Goal: Task Accomplishment & Management: Use online tool/utility

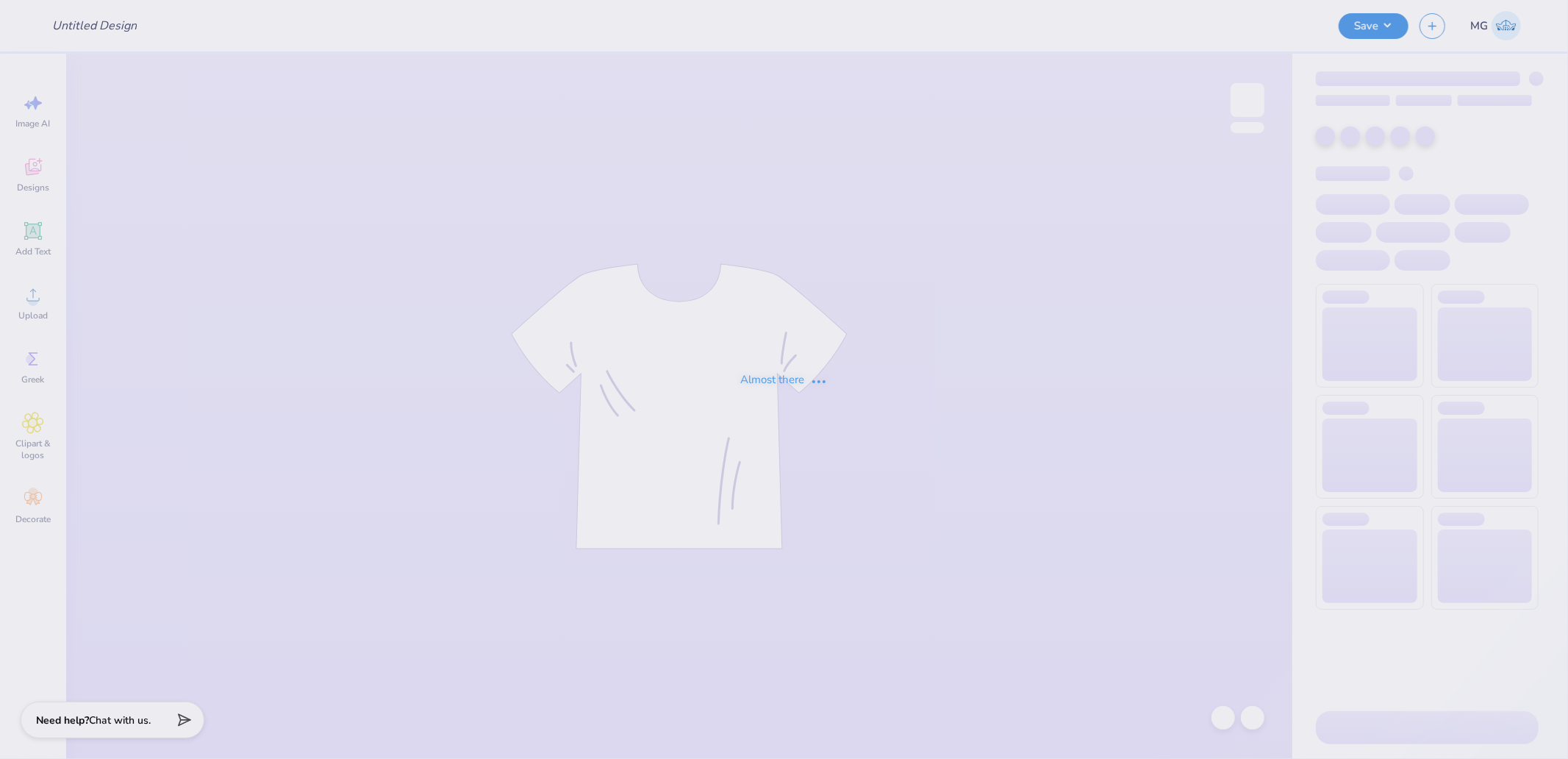
type input "Shirts"
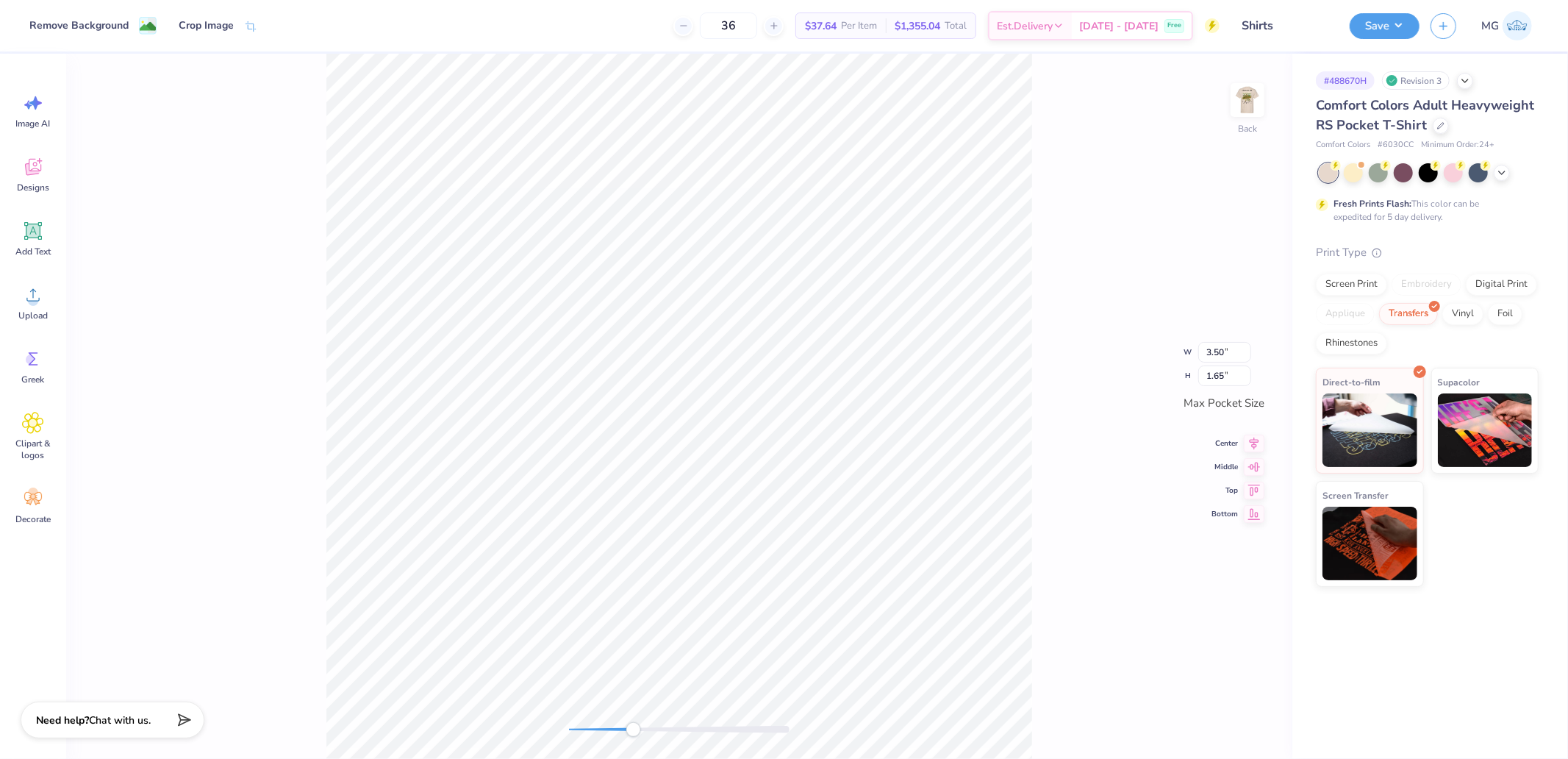
drag, startPoint x: 574, startPoint y: 728, endPoint x: 638, endPoint y: 728, distance: 64.0
click at [638, 728] on div "Accessibility label" at bounding box center [633, 729] width 15 height 15
drag, startPoint x: 643, startPoint y: 726, endPoint x: 632, endPoint y: 731, distance: 12.1
click at [632, 731] on div "Accessibility label" at bounding box center [638, 729] width 15 height 15
drag, startPoint x: 634, startPoint y: 731, endPoint x: 599, endPoint y: 732, distance: 35.0
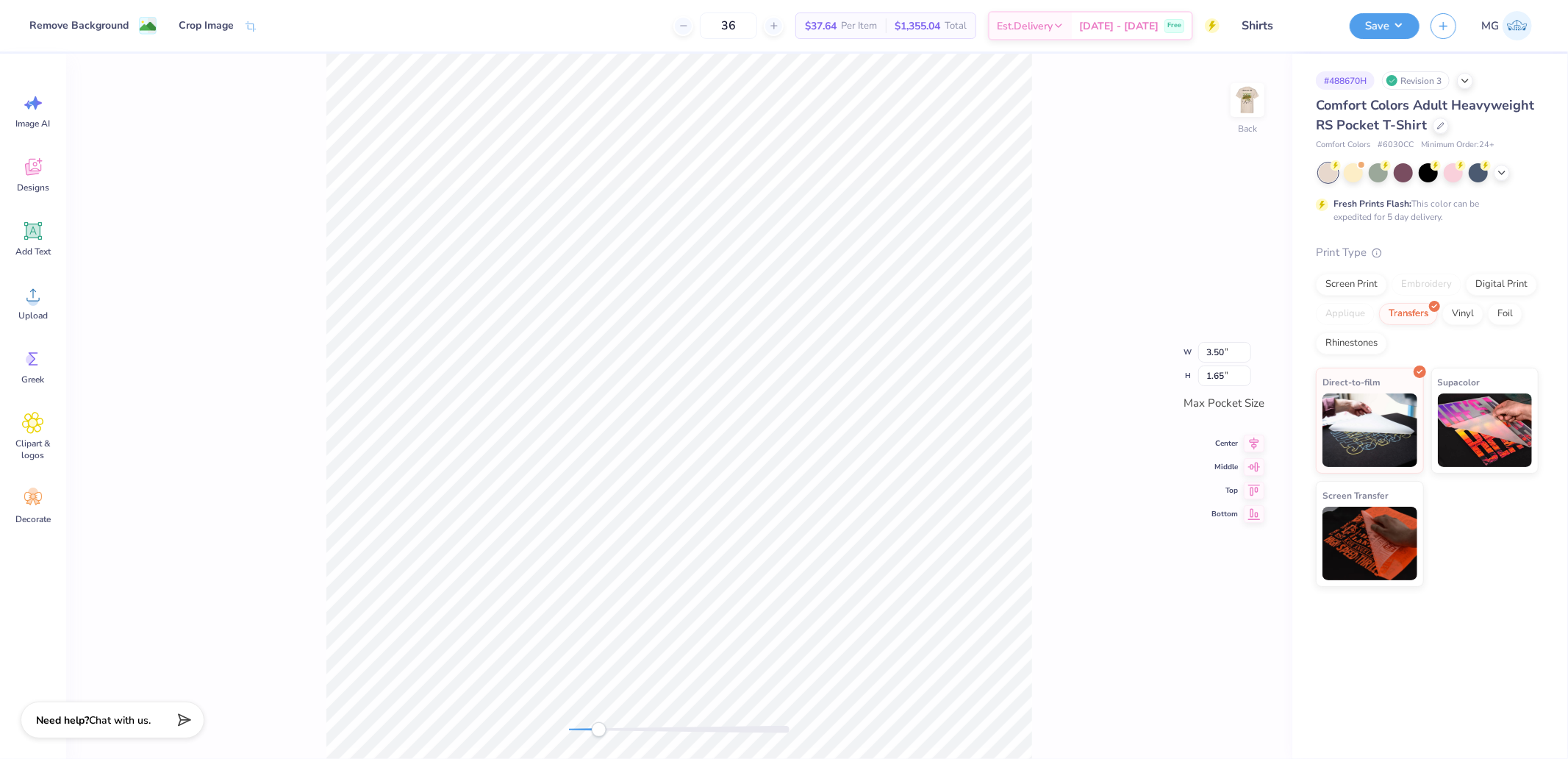
click at [599, 732] on div "Accessibility label" at bounding box center [599, 729] width 15 height 15
click at [517, 735] on div "Back" at bounding box center [680, 405] width 1226 height 705
click at [17, 314] on div "Upload" at bounding box center [33, 302] width 53 height 55
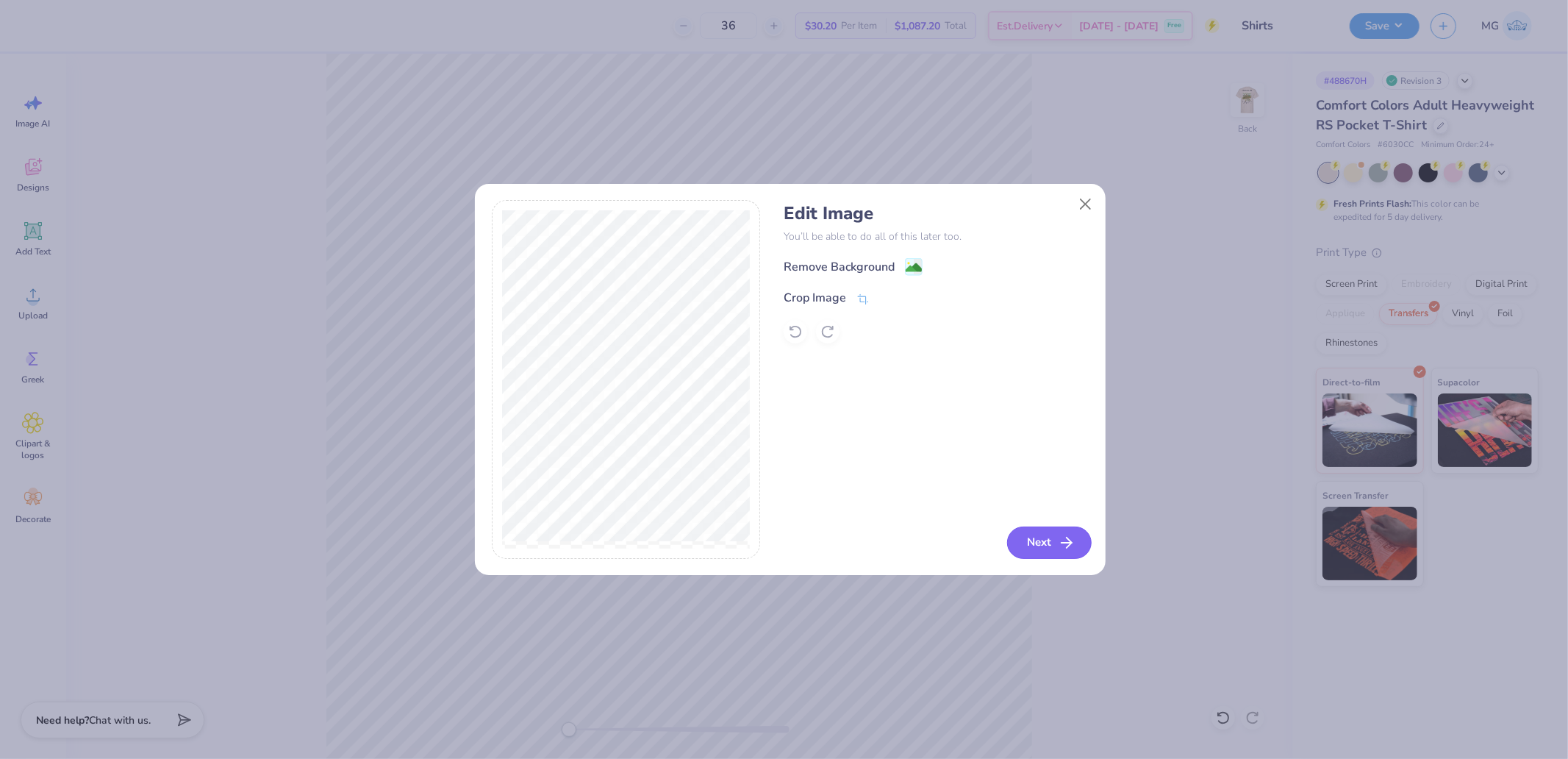
click at [1060, 542] on icon "button" at bounding box center [1067, 542] width 17 height 17
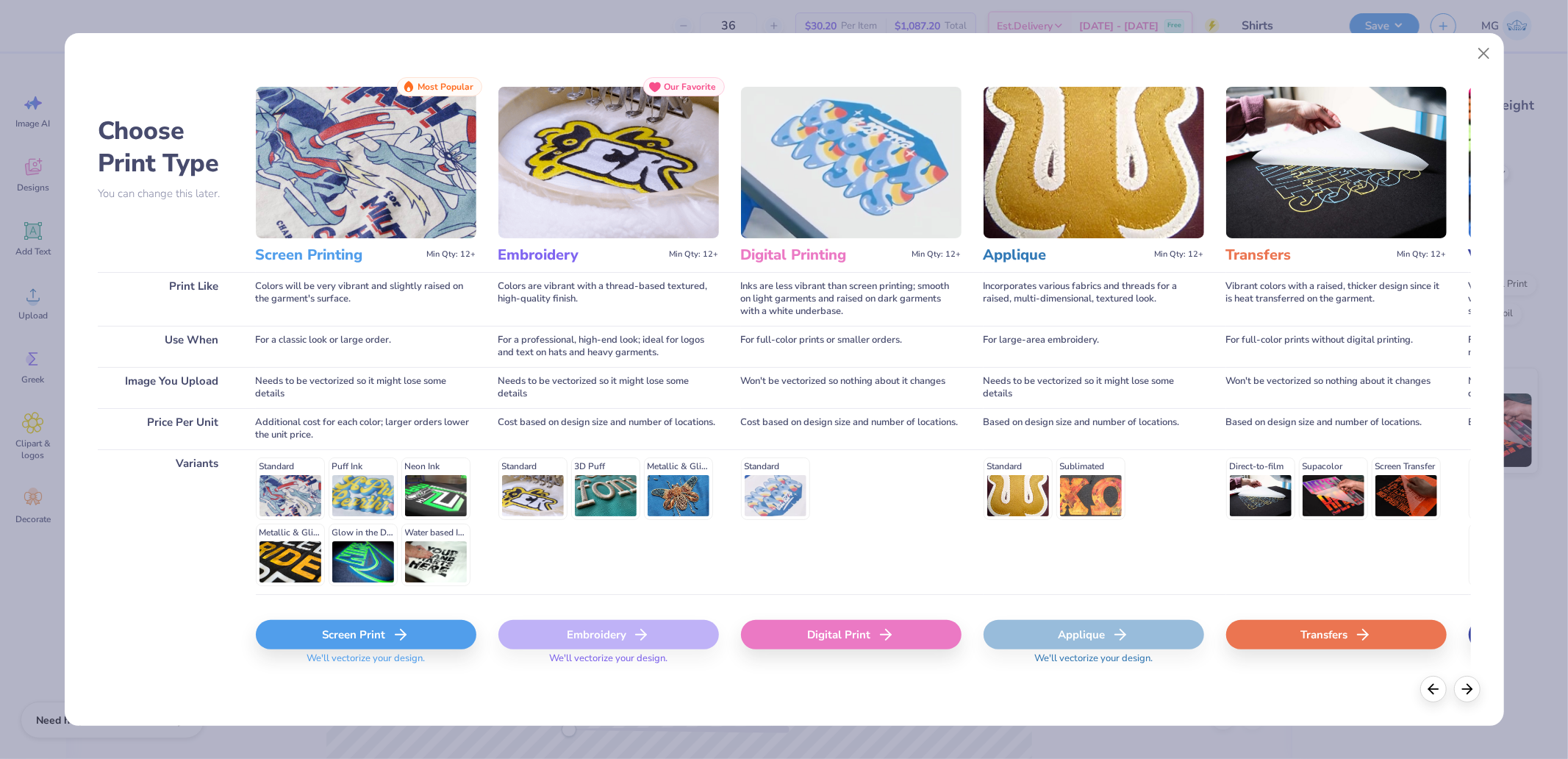
click at [1323, 648] on div "Transfers" at bounding box center [1337, 635] width 221 height 30
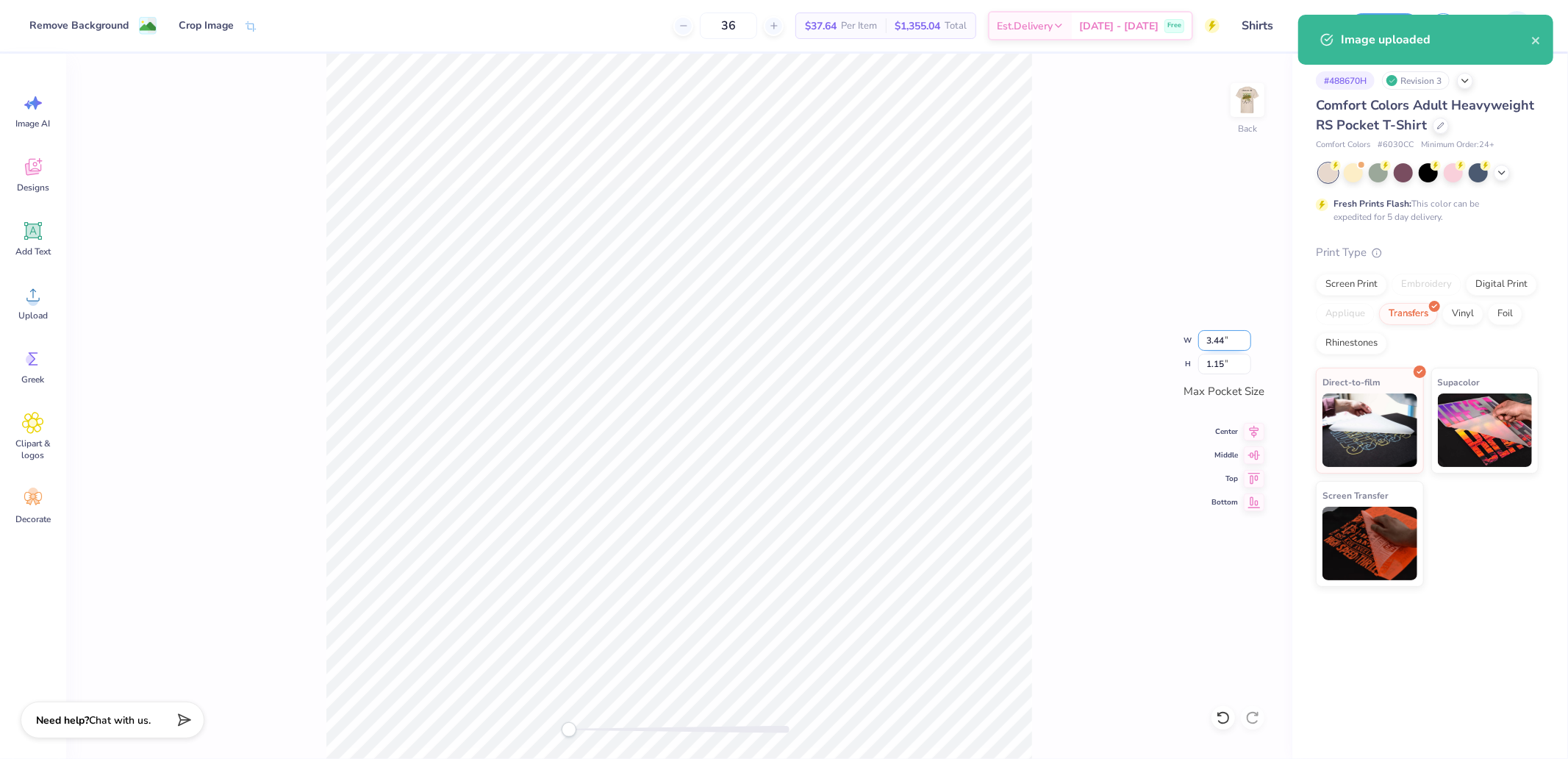
click at [1207, 333] on input "3.44" at bounding box center [1225, 341] width 53 height 21
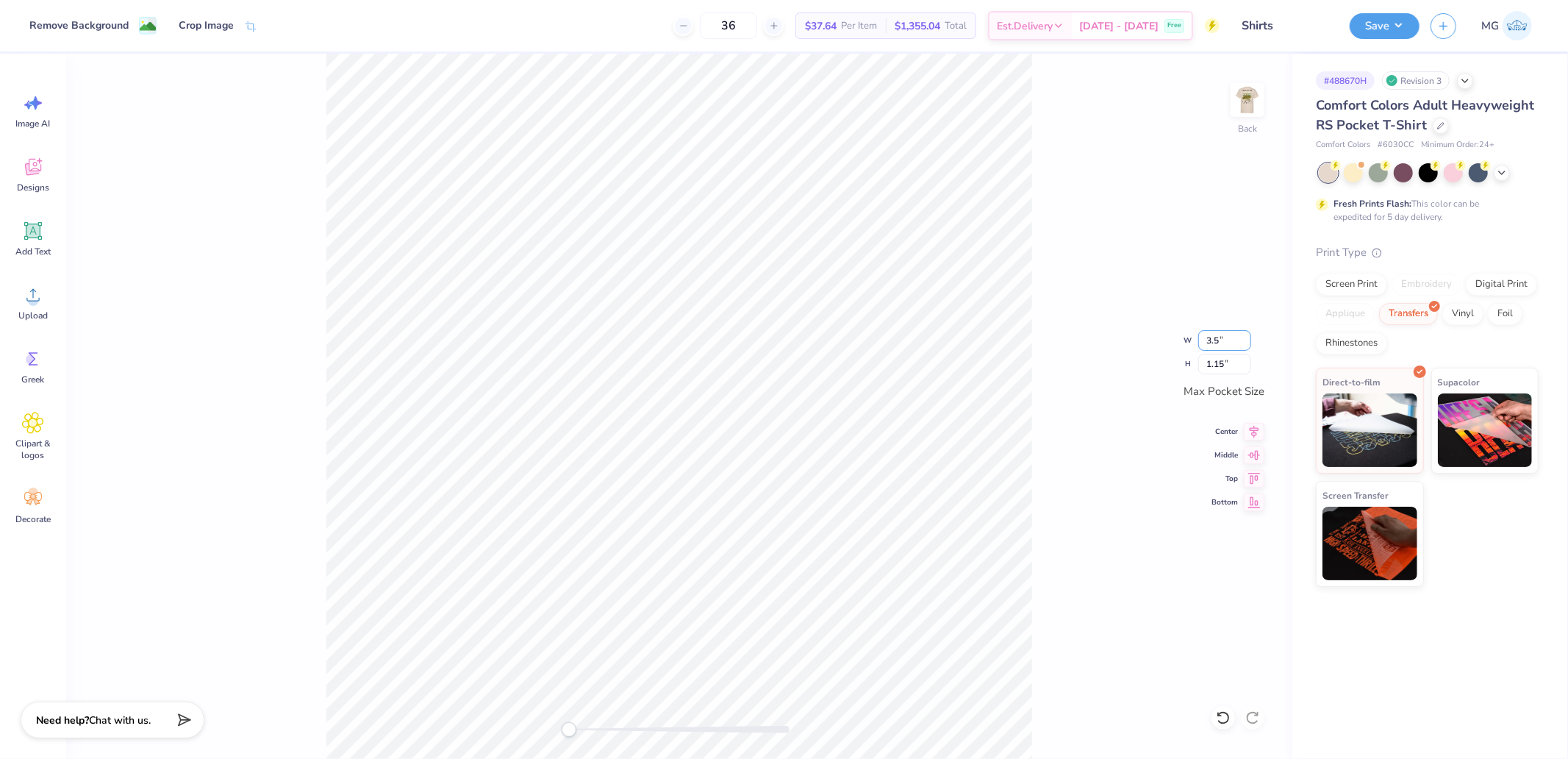
type input "3.5"
click at [1226, 344] on input "3.44" at bounding box center [1225, 341] width 53 height 21
type input "3.5"
click at [1229, 346] on input "3.44" at bounding box center [1225, 341] width 53 height 21
type input "3.4"
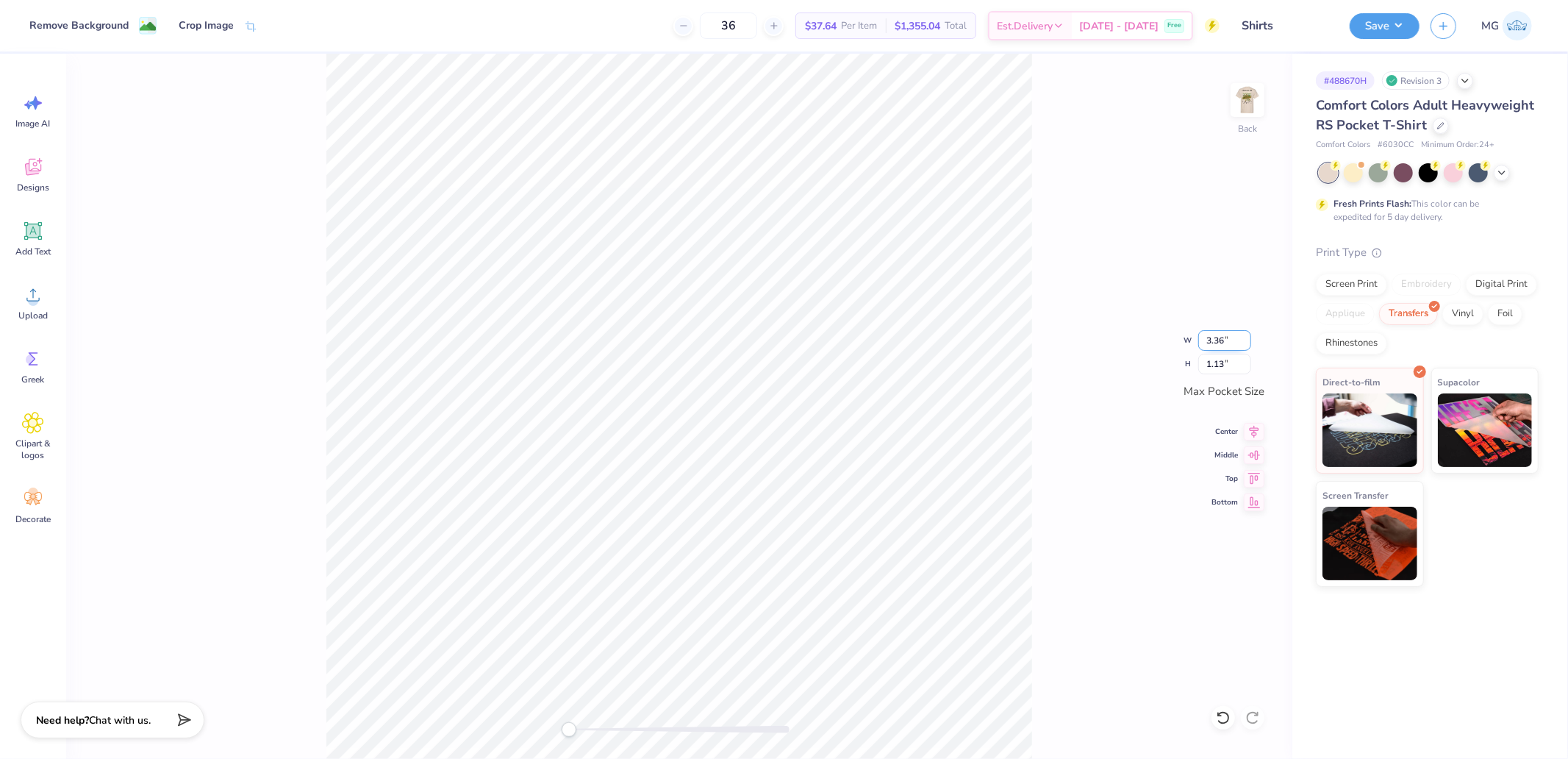
click at [1219, 342] on input "3.36" at bounding box center [1225, 341] width 53 height 21
type input "3.5"
click at [1097, 332] on div "Back W 3.5 3.5 " H 1.13 1.13 " Max Pocket Size Center Middle Top Bottom" at bounding box center [680, 405] width 1226 height 705
click at [1222, 340] on input "3.44" at bounding box center [1225, 341] width 53 height 21
click at [1229, 344] on input "3.44" at bounding box center [1225, 341] width 53 height 21
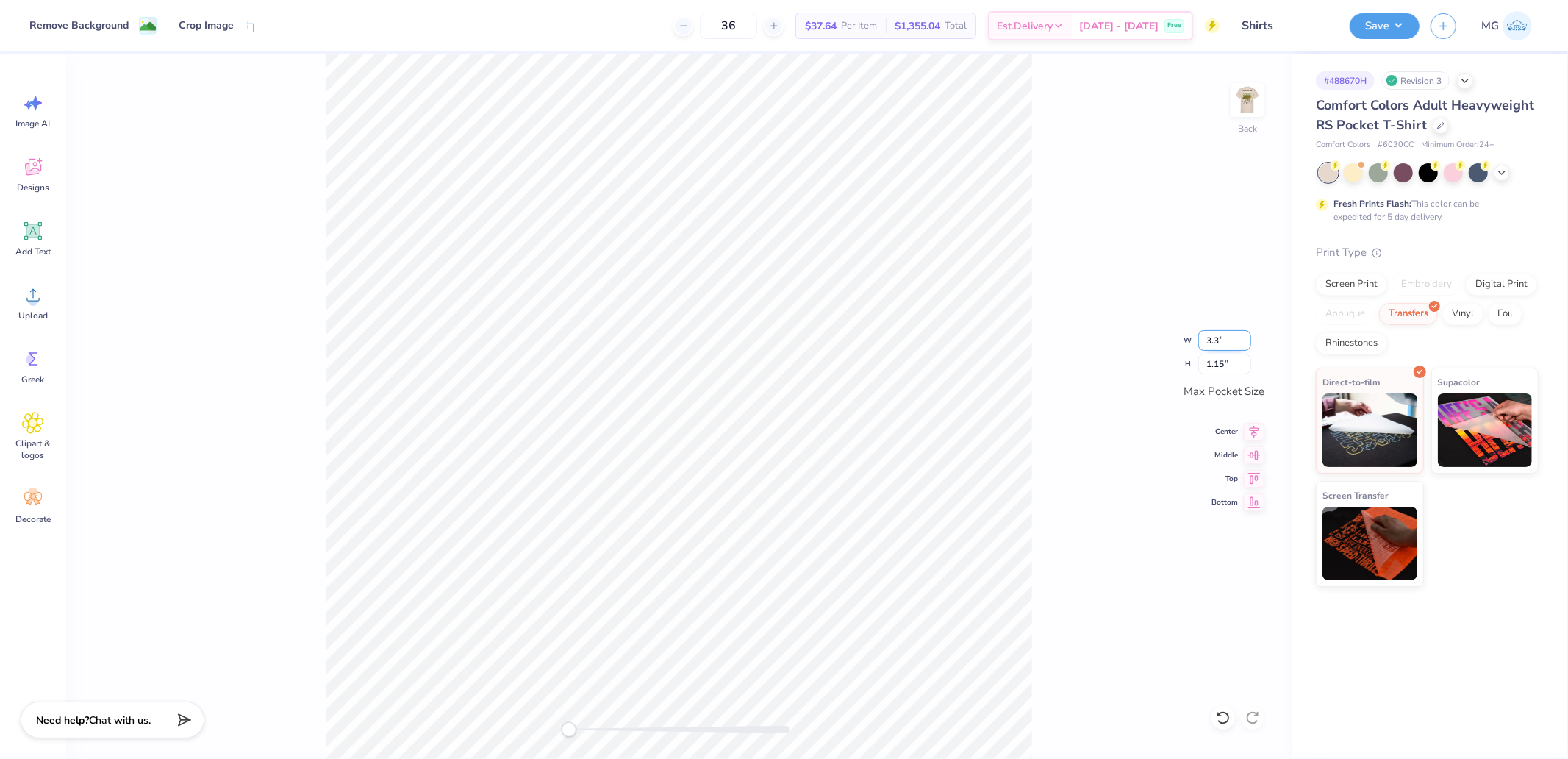
type input "3.3"
click at [1072, 321] on div "Back W 3.3 3.3 " H 1.15 1.15 " Max Pocket Size Center Middle Top Bottom" at bounding box center [680, 405] width 1226 height 705
click at [1238, 348] on input "3.17" at bounding box center [1225, 341] width 53 height 21
type input "3"
drag, startPoint x: 1219, startPoint y: 342, endPoint x: 1289, endPoint y: 324, distance: 72.3
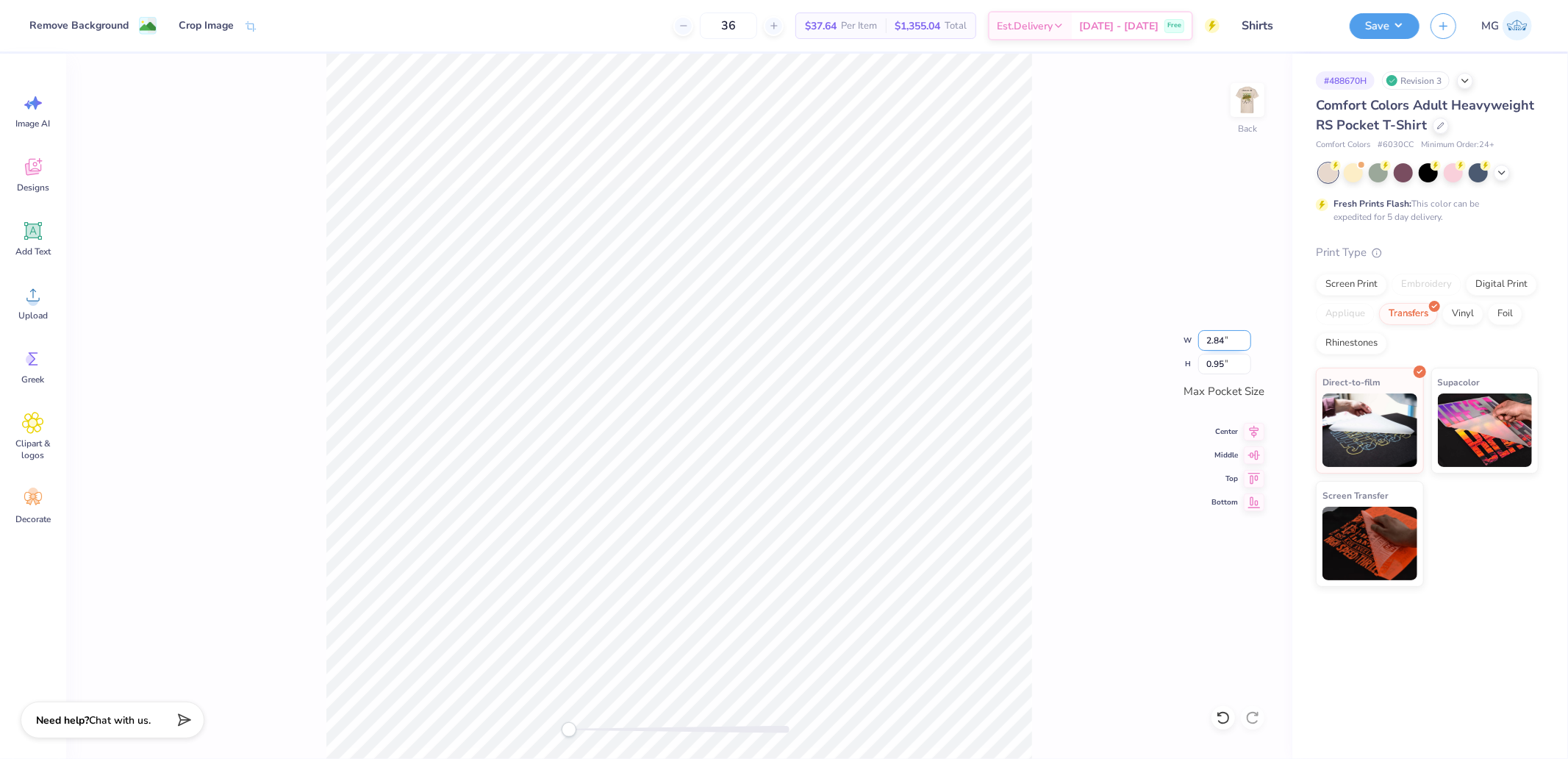
click at [1220, 342] on input "2.84" at bounding box center [1225, 341] width 53 height 21
type input "3.4"
click at [1275, 88] on div "Back W 3.43 3.43 " H 1.15 1.15 " Max Pocket Size Center Middle Top Bottom" at bounding box center [680, 405] width 1226 height 705
click at [1245, 107] on img at bounding box center [1247, 100] width 59 height 59
click at [49, 301] on div "Upload" at bounding box center [33, 302] width 53 height 55
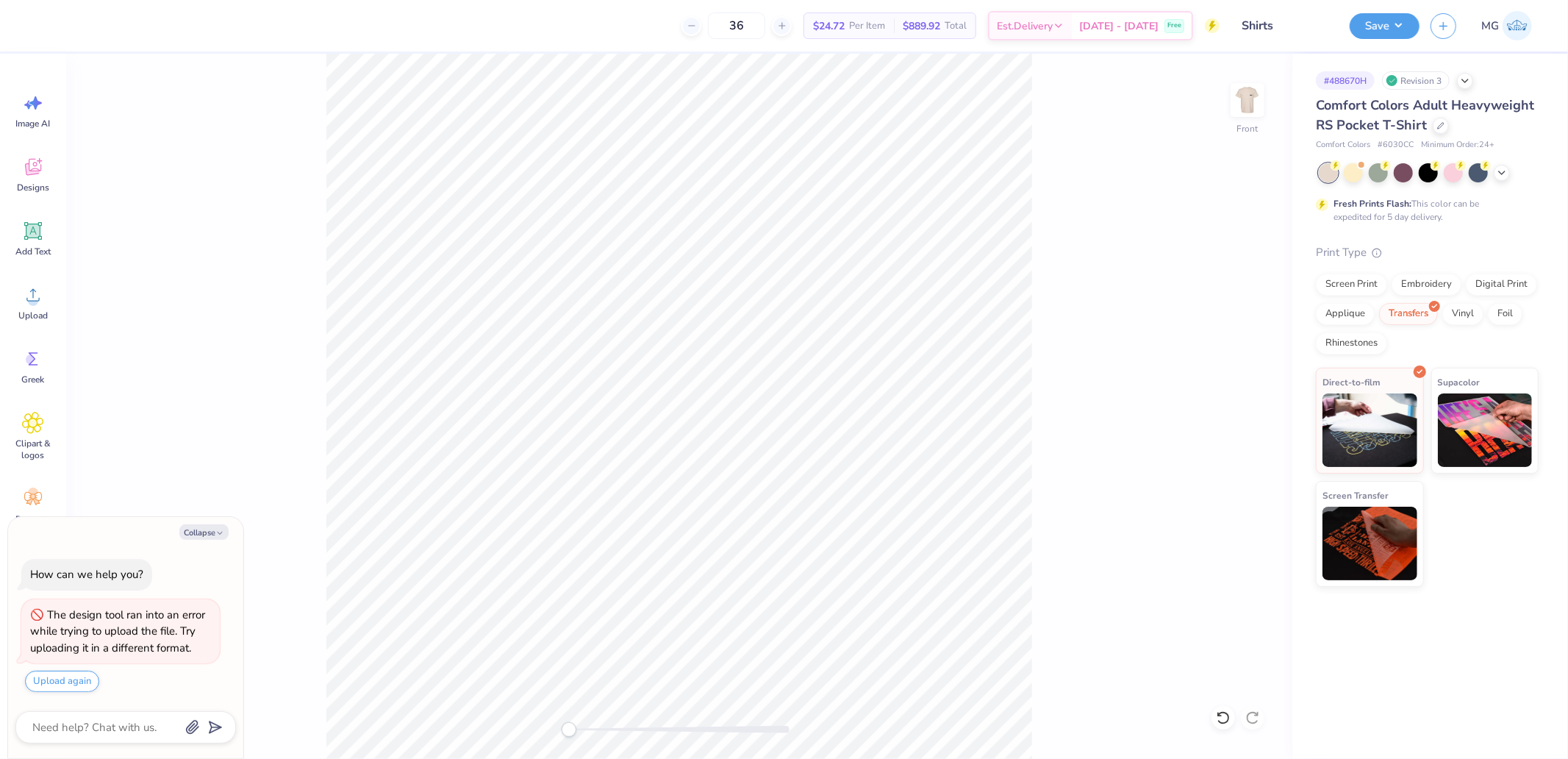
click at [41, 273] on div "Image AI Designs Add Text Upload Greek Clipart & logos Decorate" at bounding box center [33, 308] width 53 height 451
click at [16, 297] on div "Upload" at bounding box center [33, 302] width 53 height 55
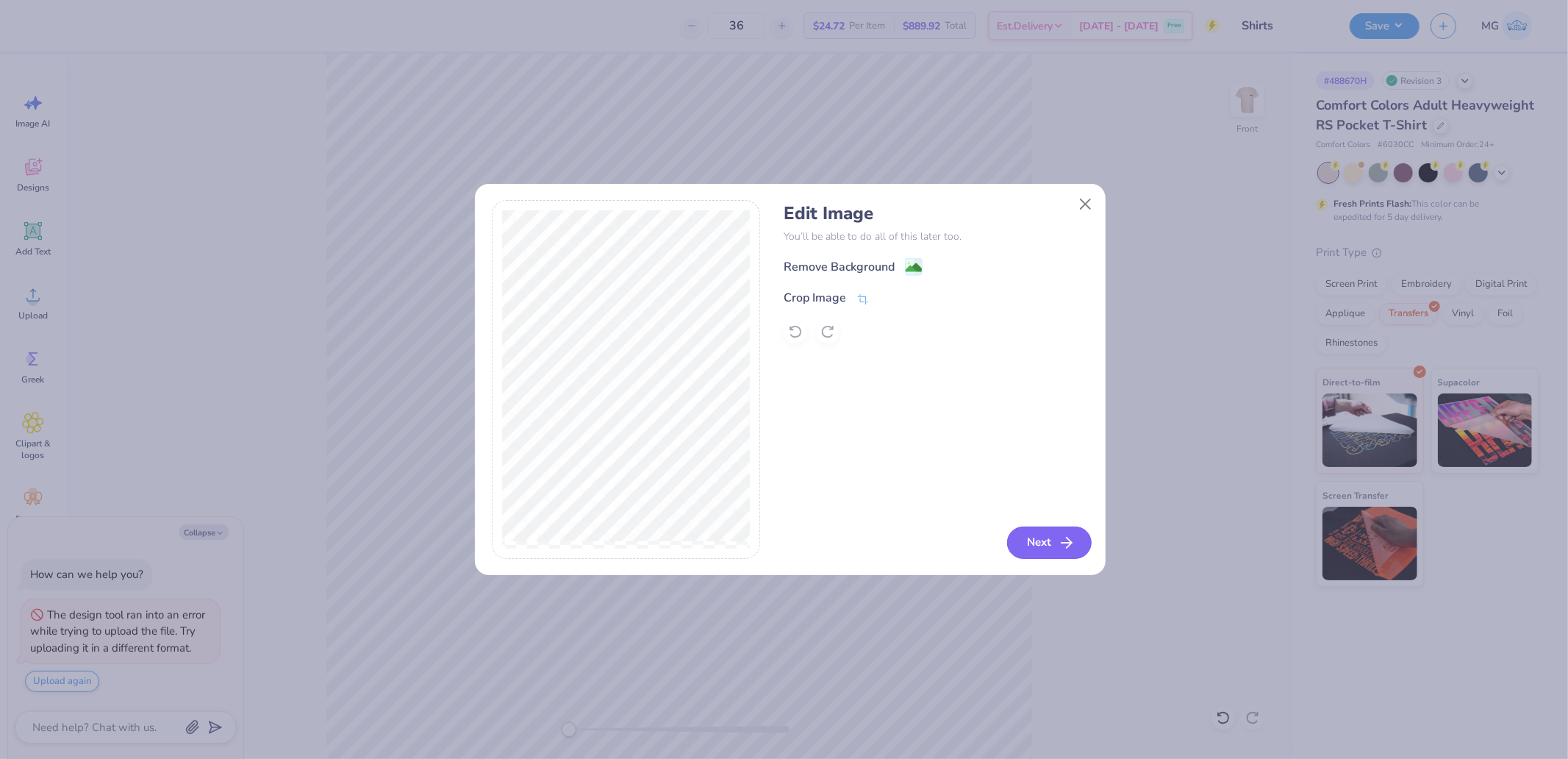
click at [1053, 544] on button "Next" at bounding box center [1049, 542] width 85 height 32
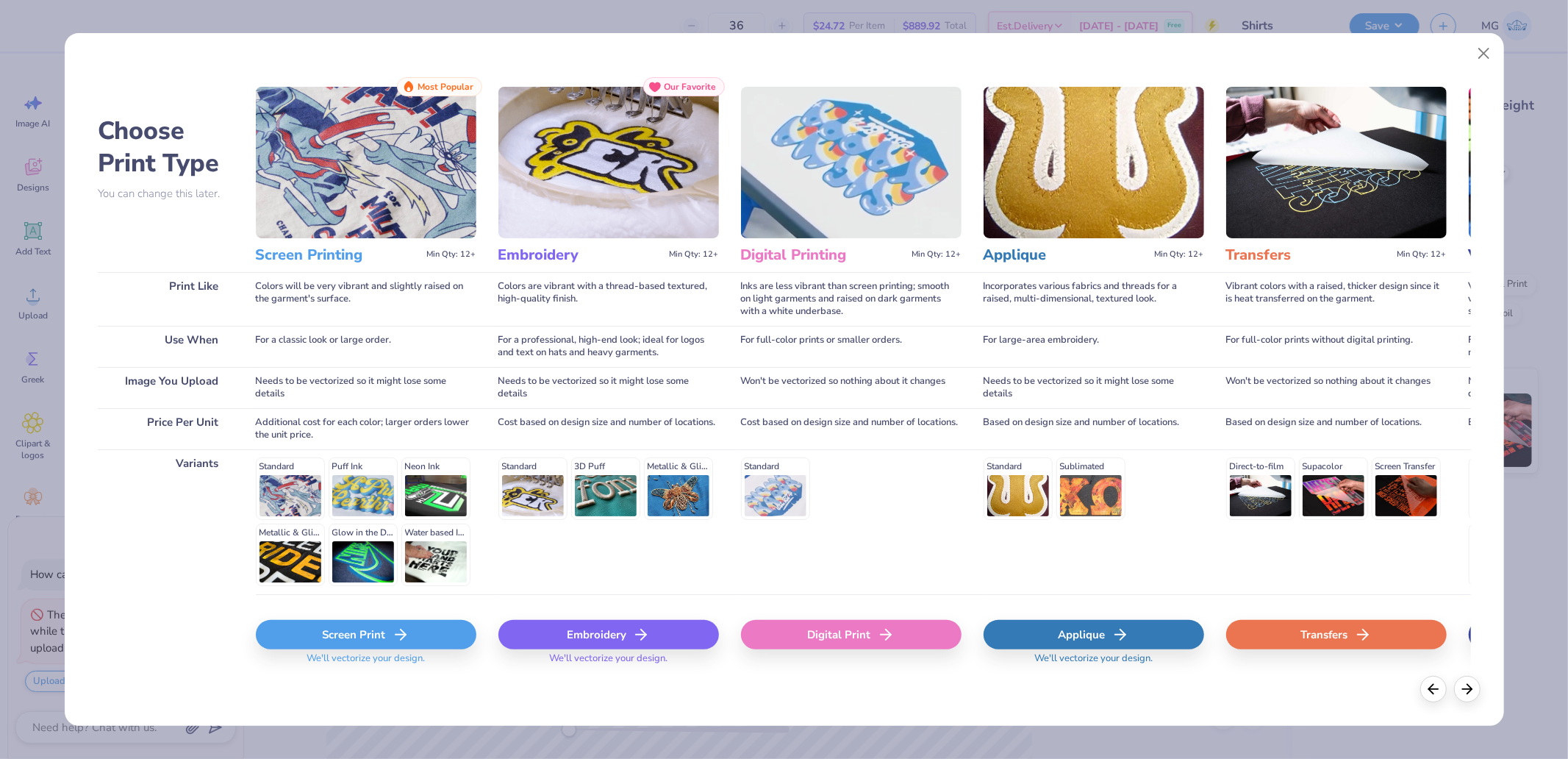
click at [1385, 637] on div "Transfers" at bounding box center [1337, 635] width 221 height 30
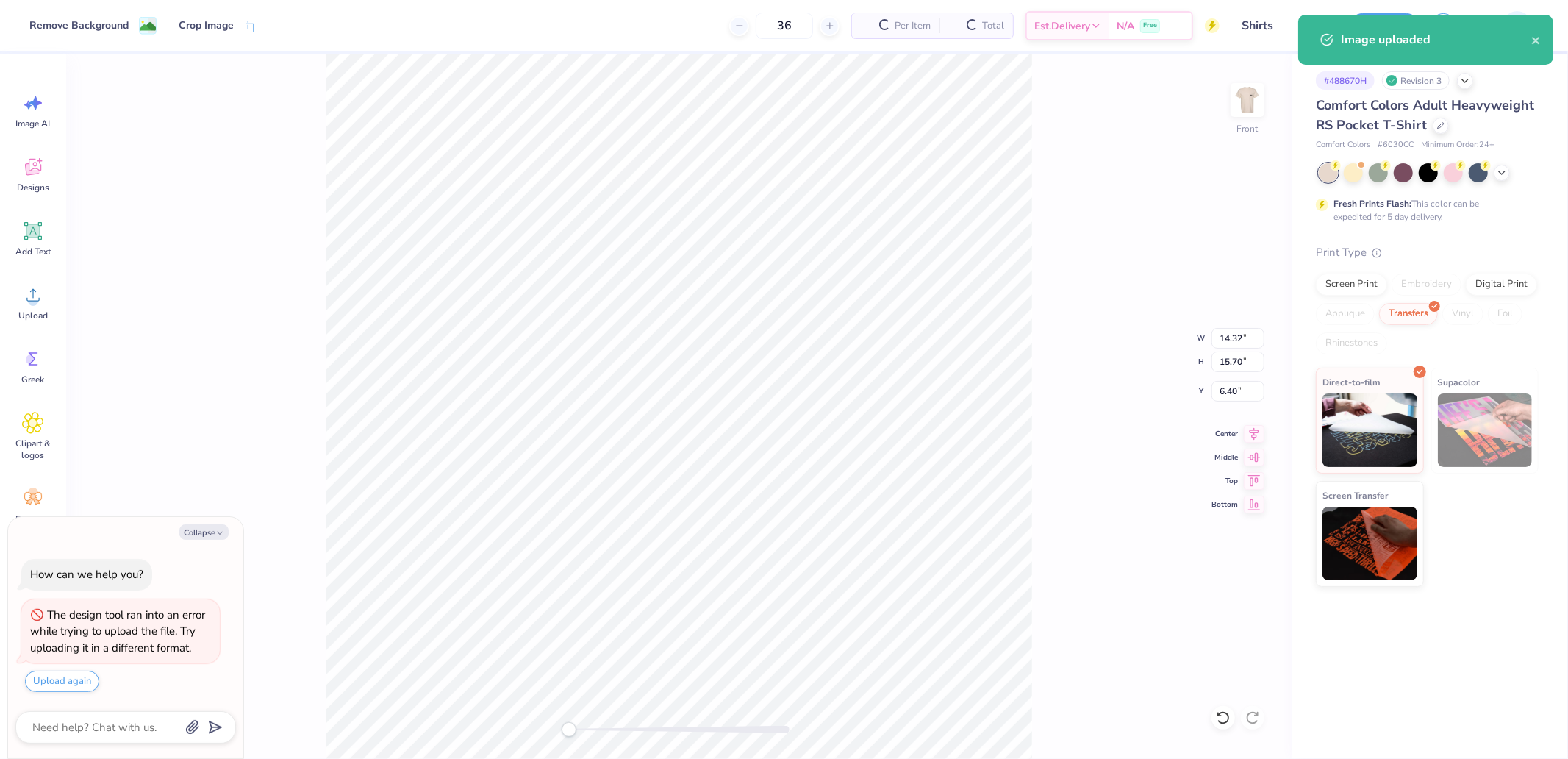
type textarea "x"
click at [1241, 336] on input "14.32" at bounding box center [1238, 338] width 53 height 21
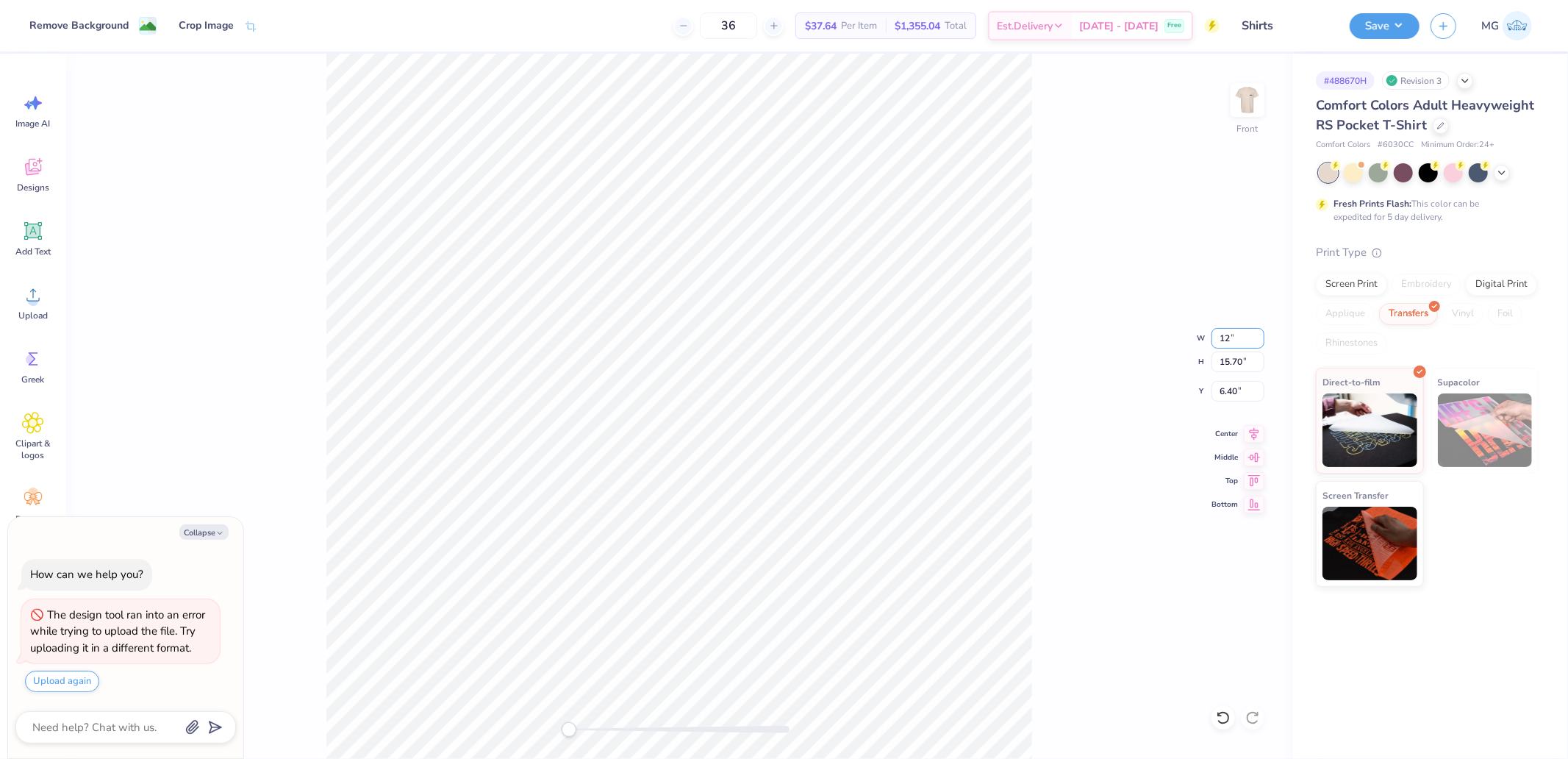
type input "12"
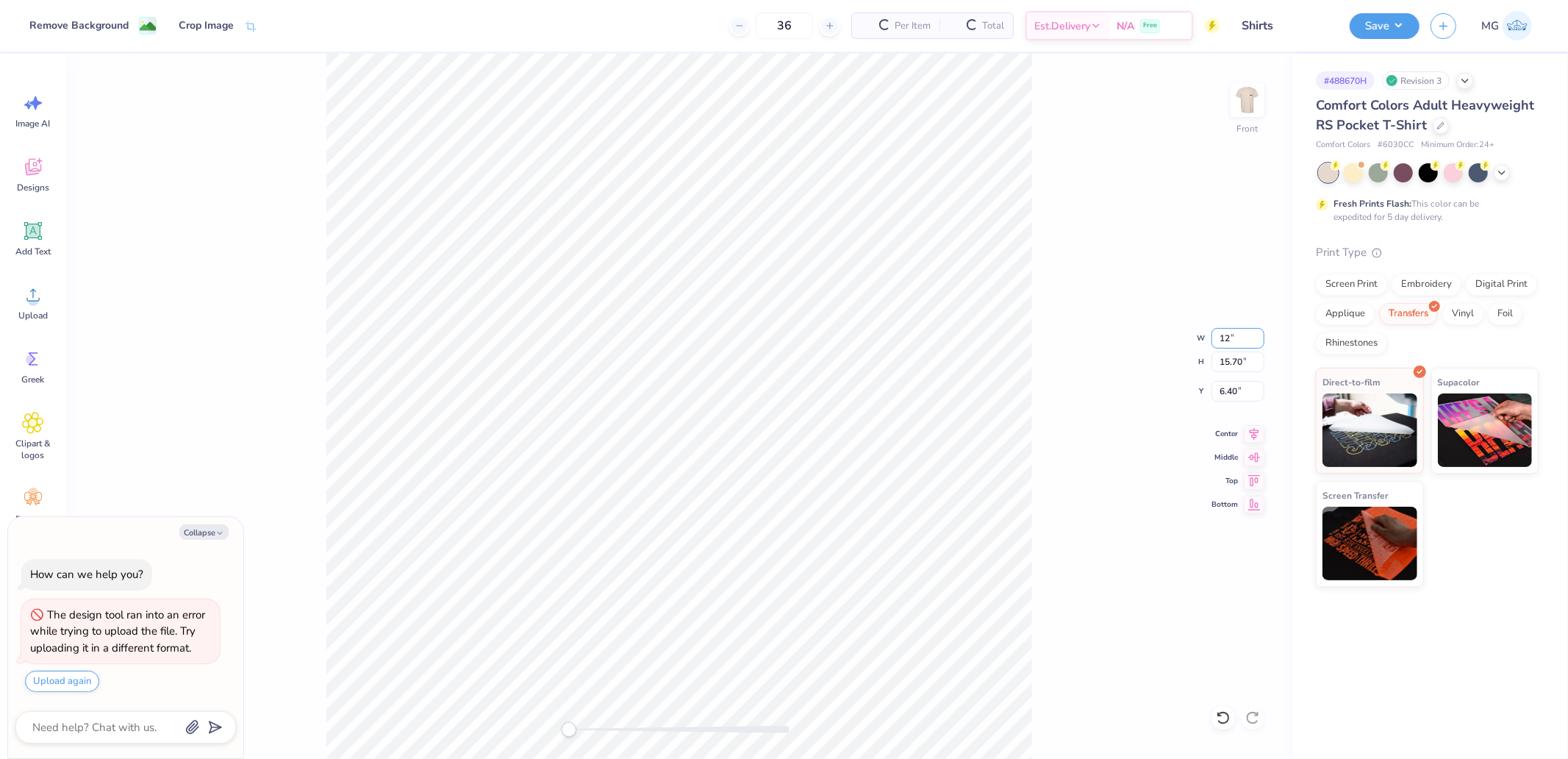
type textarea "x"
click at [1226, 395] on input "6.40" at bounding box center [1238, 391] width 53 height 21
type input "3"
click at [1094, 321] on div "Front W 12 12 " H 15.70 15.70 " Y 3 3 " Center Middle Top Bottom" at bounding box center [680, 405] width 1226 height 705
click at [1391, 31] on button "Save" at bounding box center [1385, 24] width 70 height 25
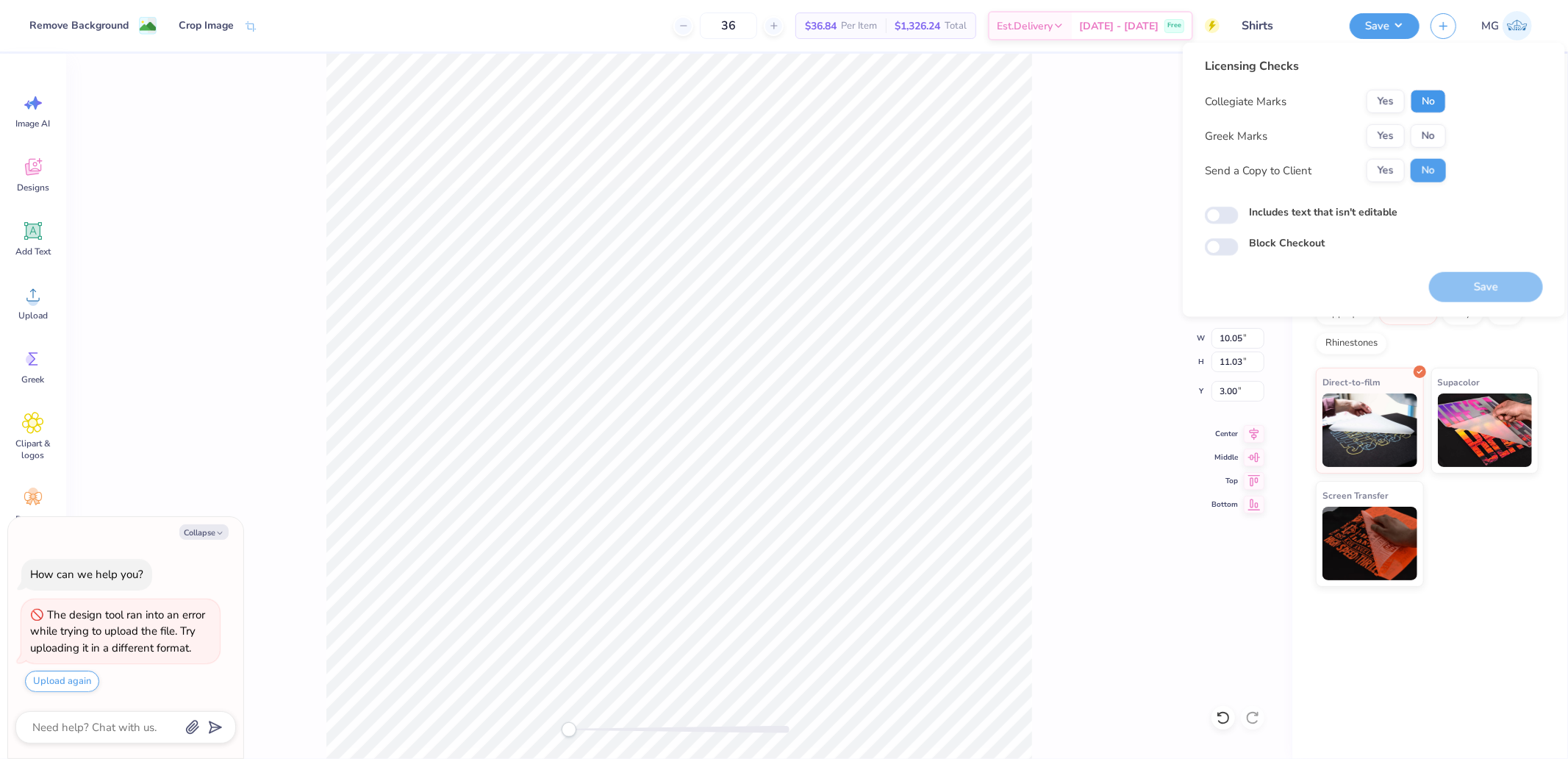
click at [1431, 105] on button "No" at bounding box center [1428, 101] width 35 height 24
click at [1431, 126] on div "Yes No" at bounding box center [1406, 135] width 79 height 24
click at [1430, 140] on button "No" at bounding box center [1428, 135] width 35 height 24
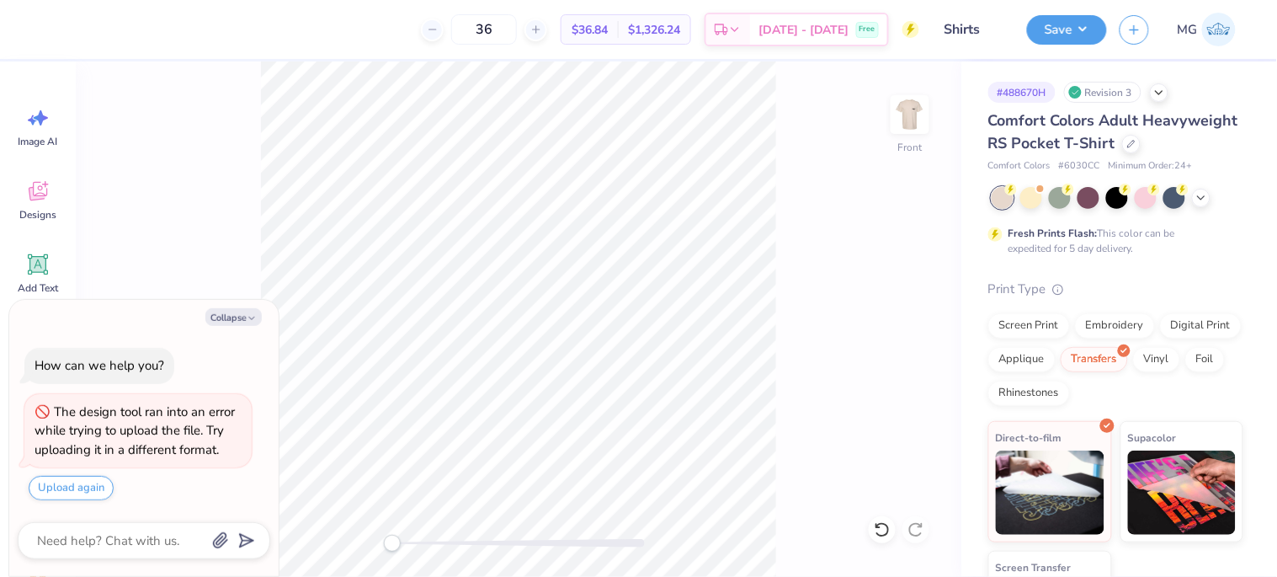
type textarea "x"
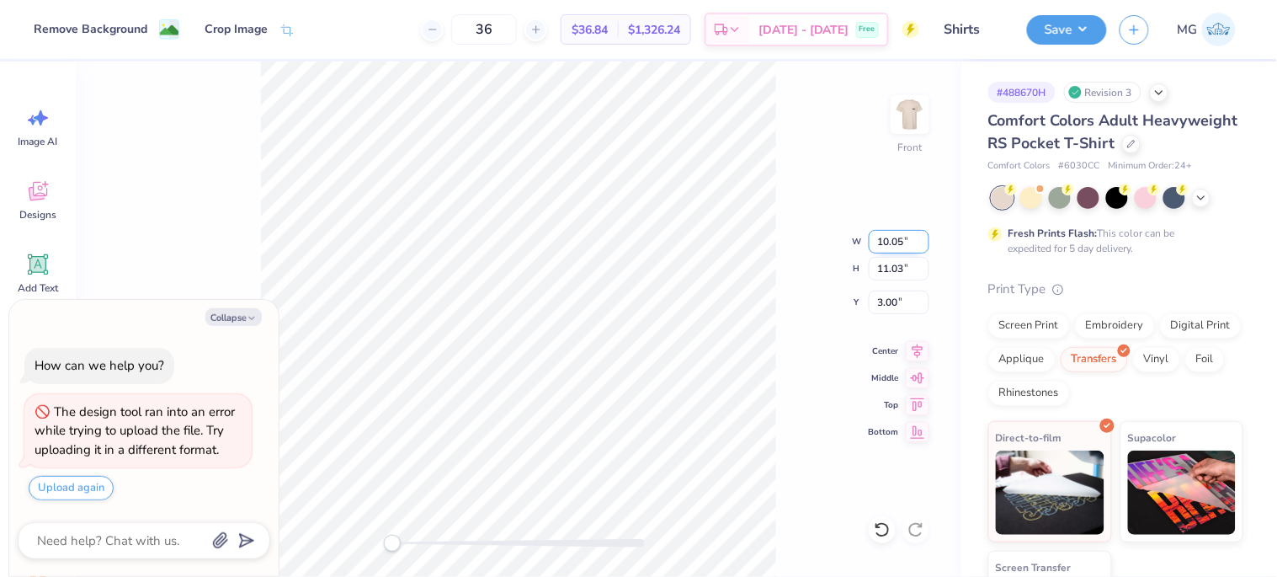
click at [893, 239] on input "10.05" at bounding box center [899, 242] width 61 height 24
type input "12"
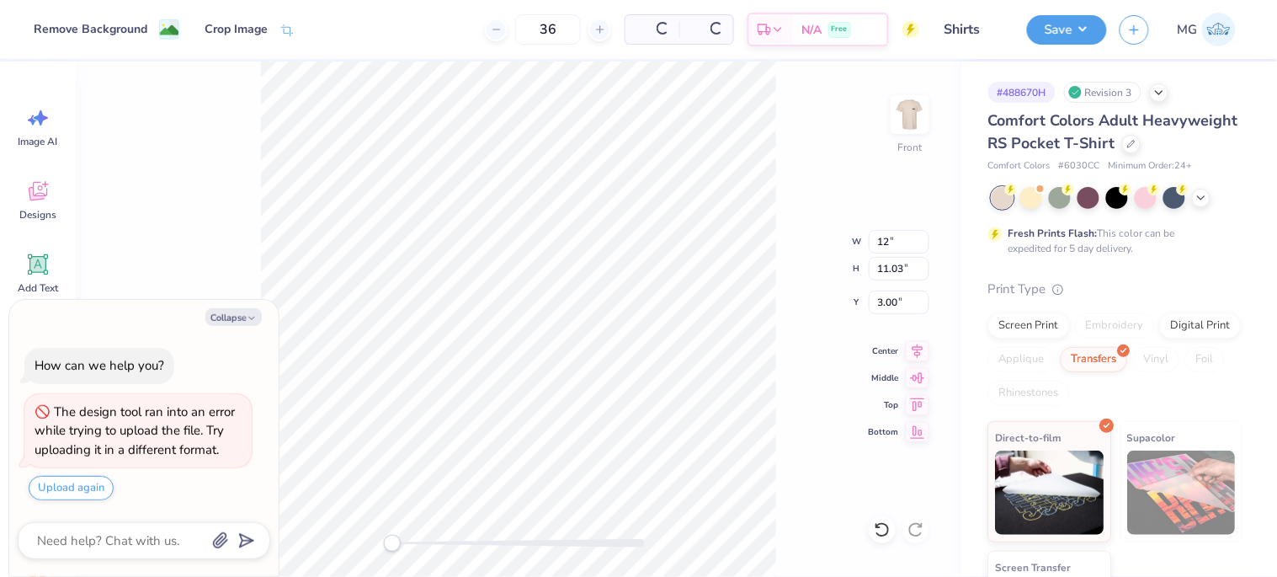
click at [795, 192] on div "Front W 12 12 " H 11.03 11.03 " Y 3.00 3.00 " Center Middle Top Bottom" at bounding box center [518, 318] width 885 height 515
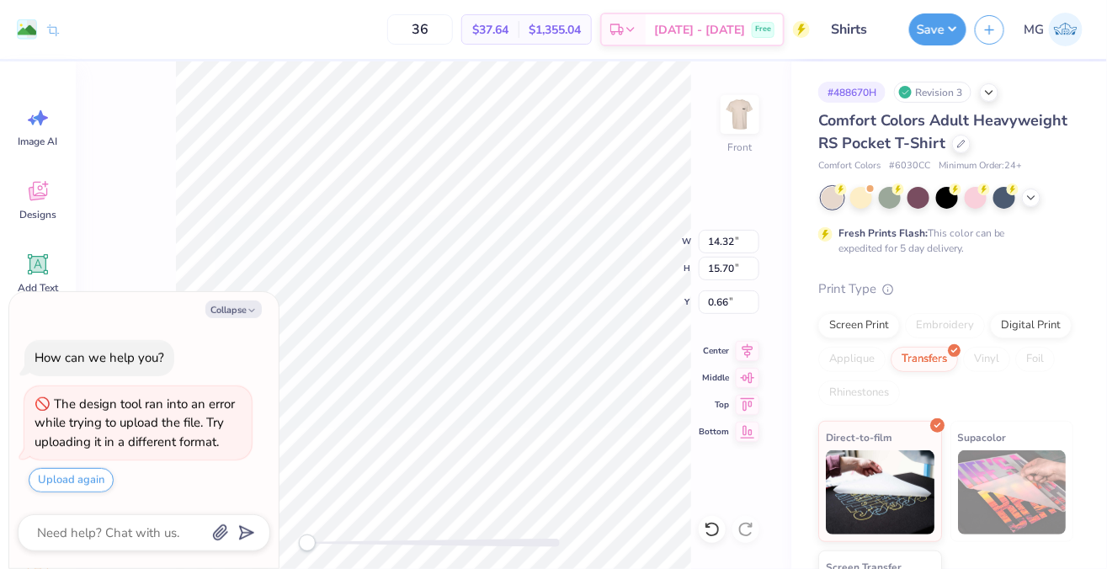
type textarea "x"
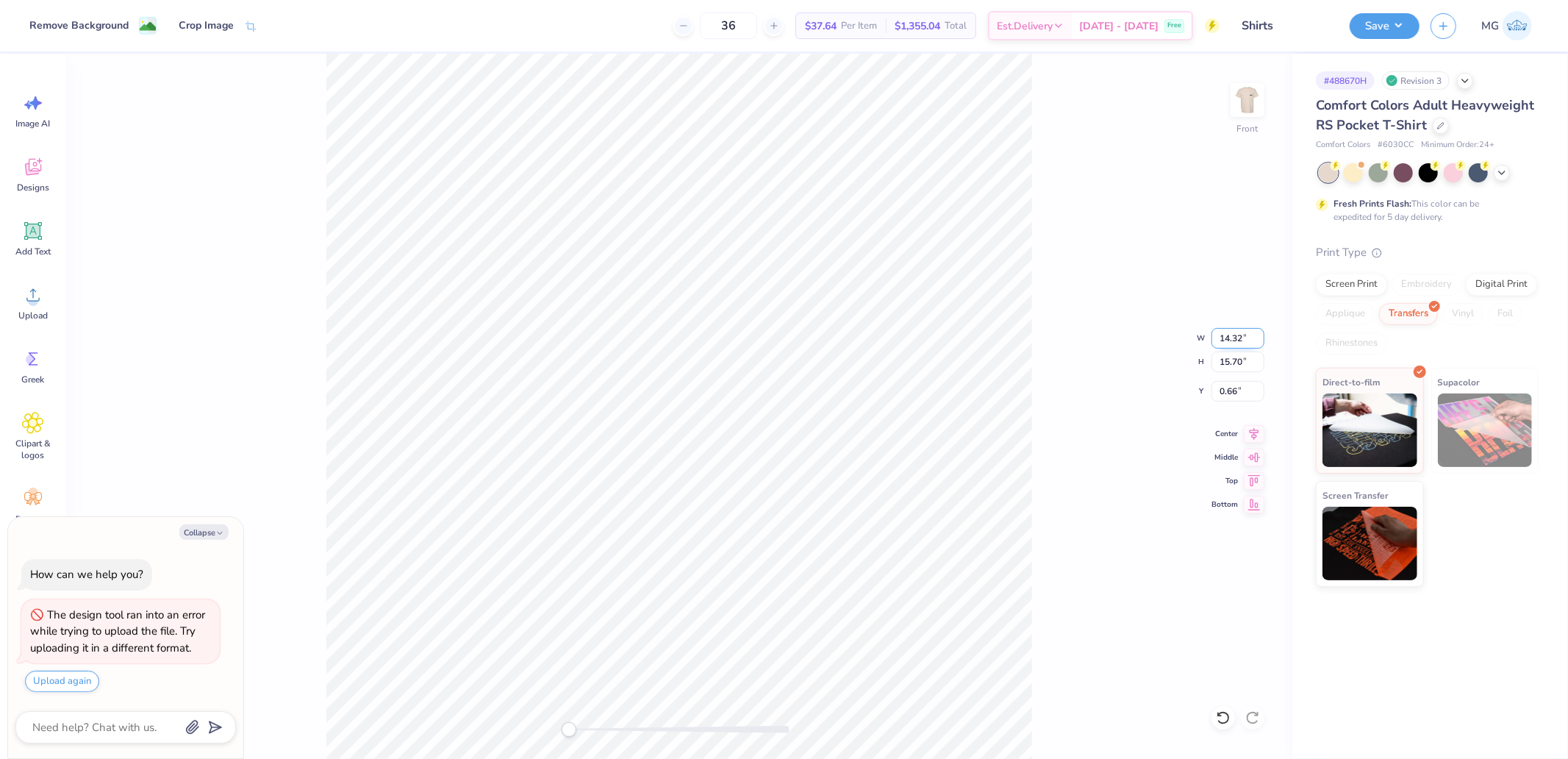
click at [1223, 338] on input "14.32" at bounding box center [1238, 338] width 53 height 21
type input "12"
type textarea "x"
click at [1228, 346] on input "9.96" at bounding box center [1238, 338] width 53 height 21
type input "12"
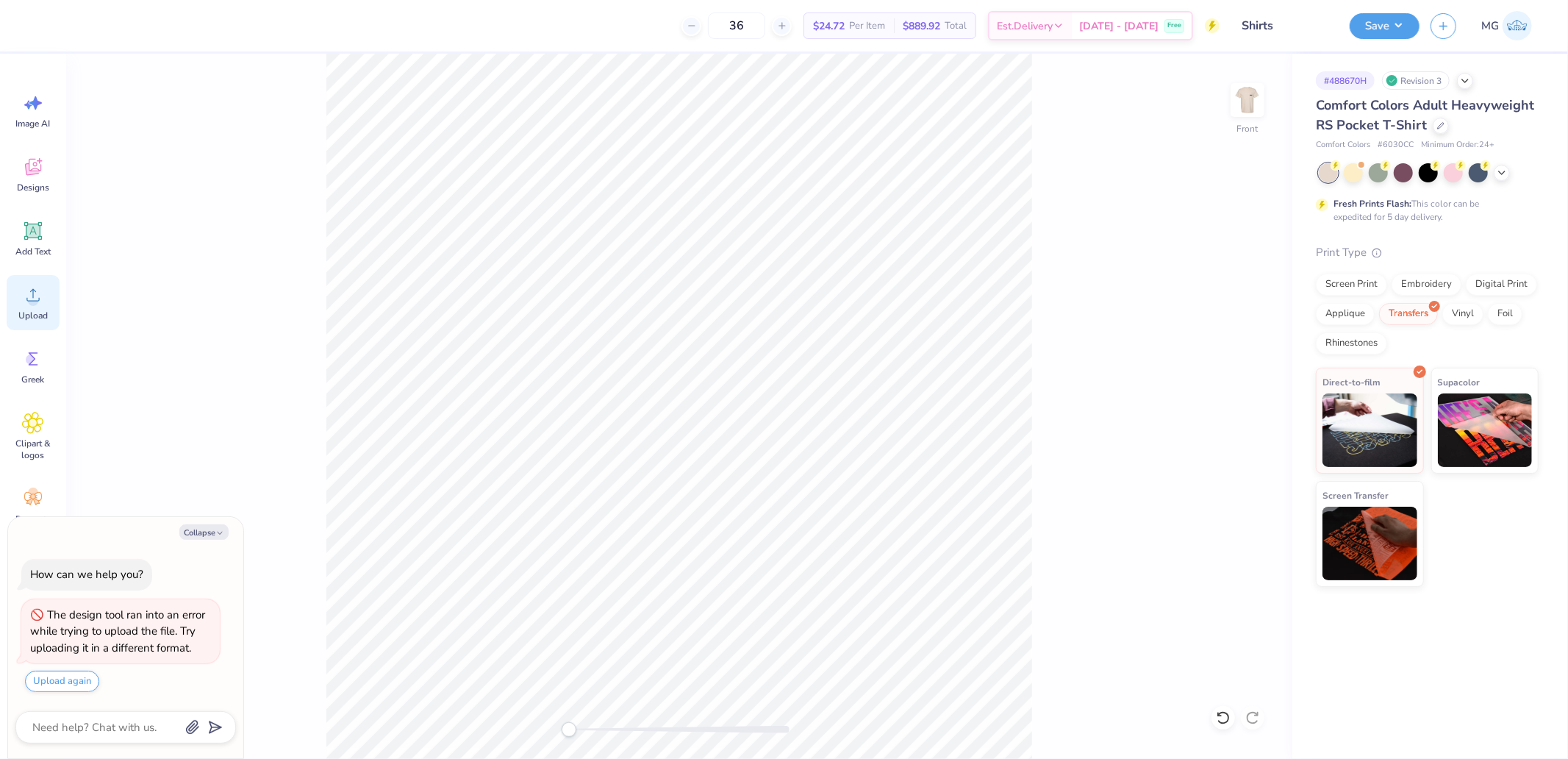
click at [45, 329] on div "Upload" at bounding box center [33, 302] width 53 height 55
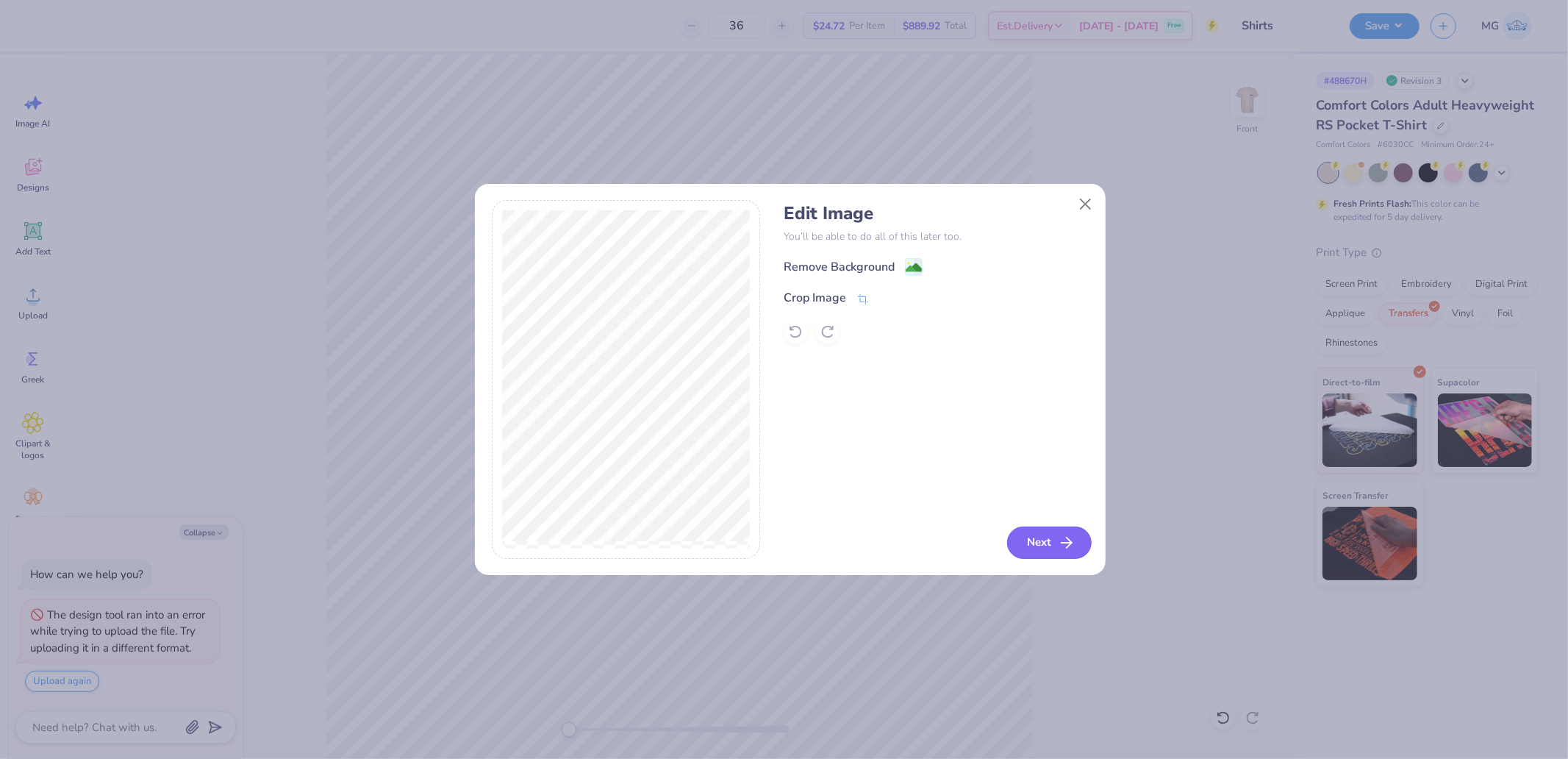
drag, startPoint x: 1053, startPoint y: 522, endPoint x: 1048, endPoint y: 539, distance: 17.7
click at [1053, 527] on div "Edit Image You’ll be able to do all of this later too. Remove Background Crop I…" at bounding box center [936, 379] width 305 height 359
click at [1048, 539] on button "Next" at bounding box center [1049, 542] width 85 height 32
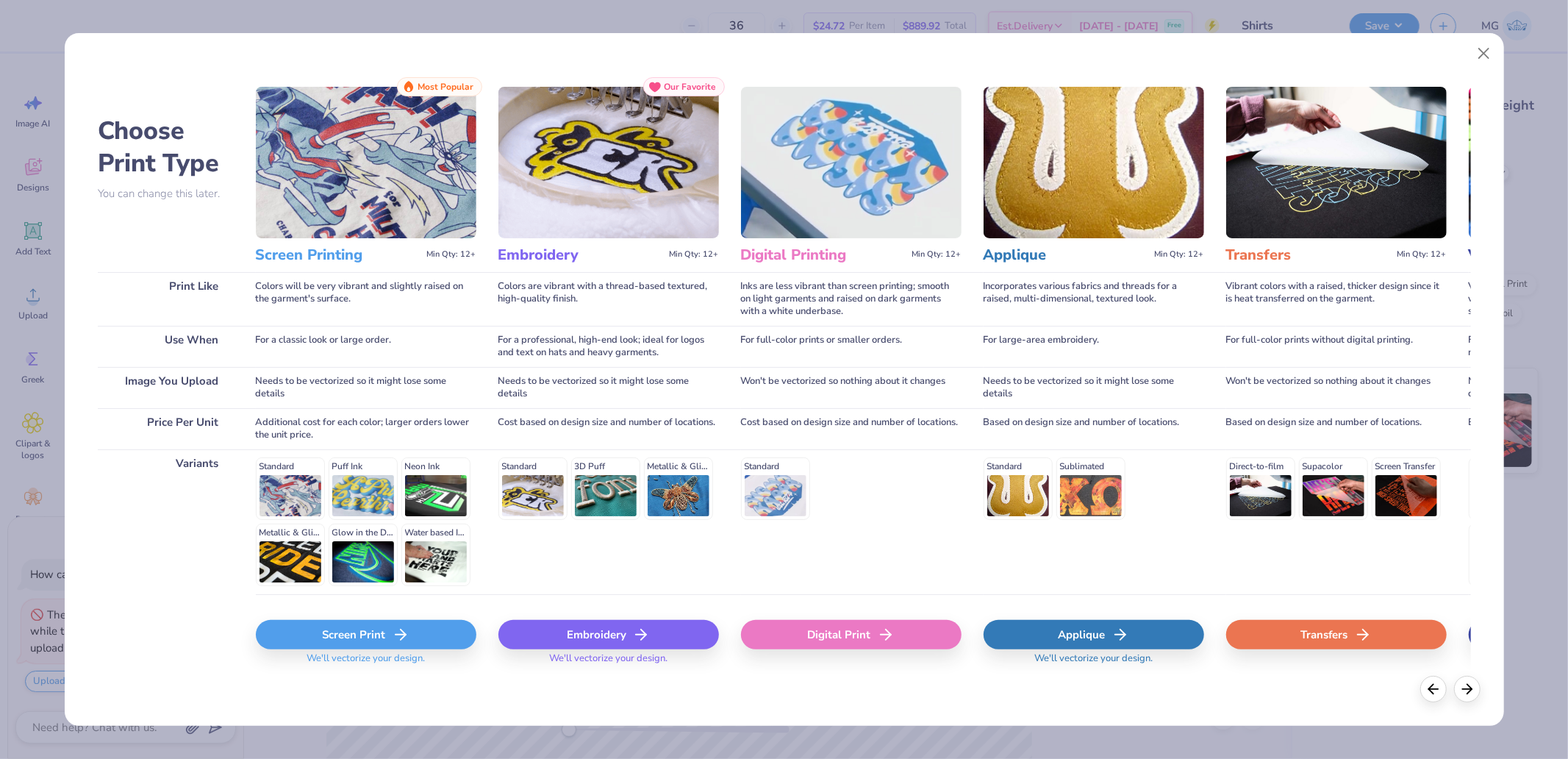
click at [1321, 639] on div "Transfers" at bounding box center [1337, 635] width 221 height 30
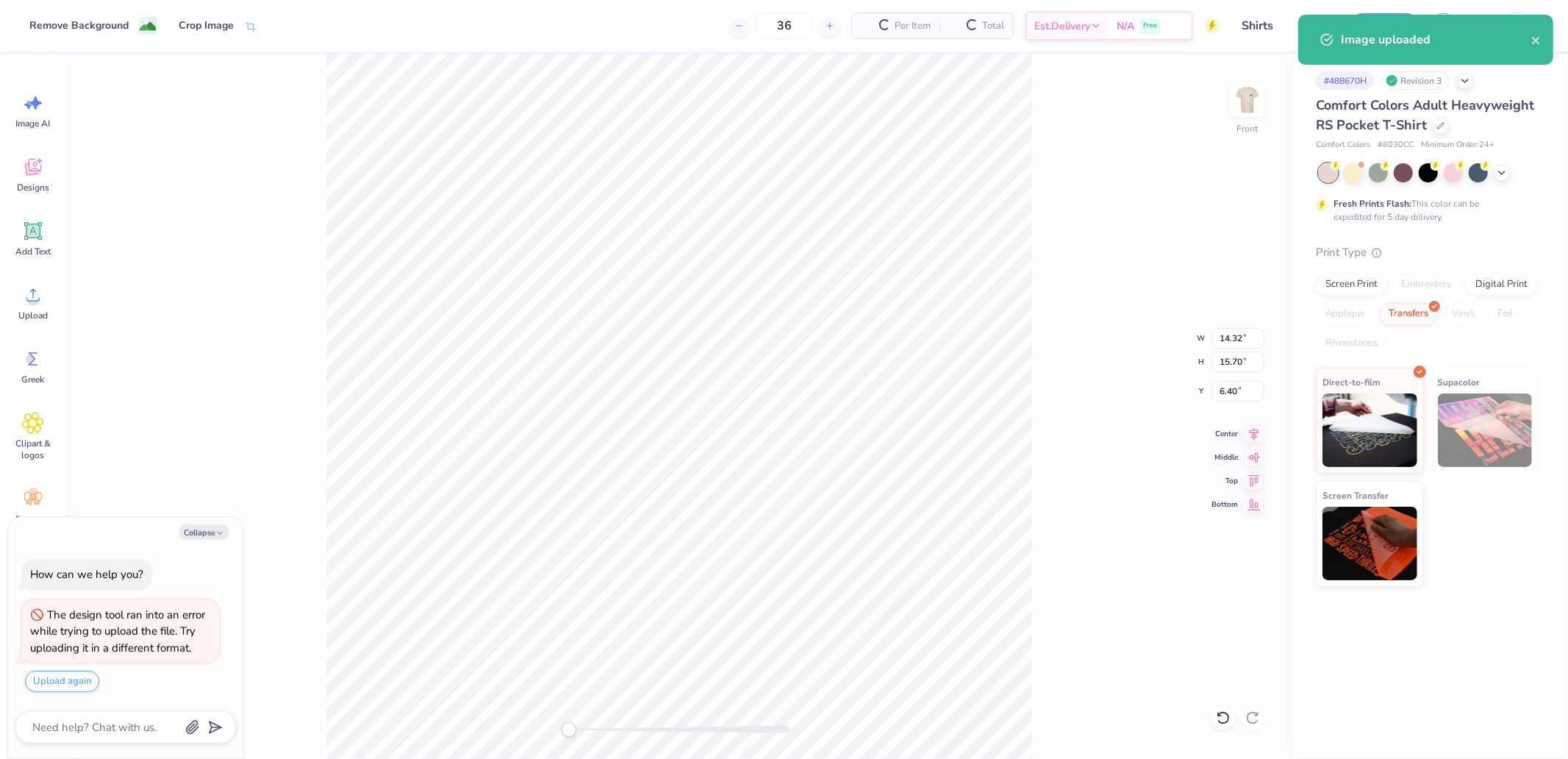
type textarea "x"
click at [1214, 338] on input "14.32" at bounding box center [1238, 338] width 53 height 21
type input "11"
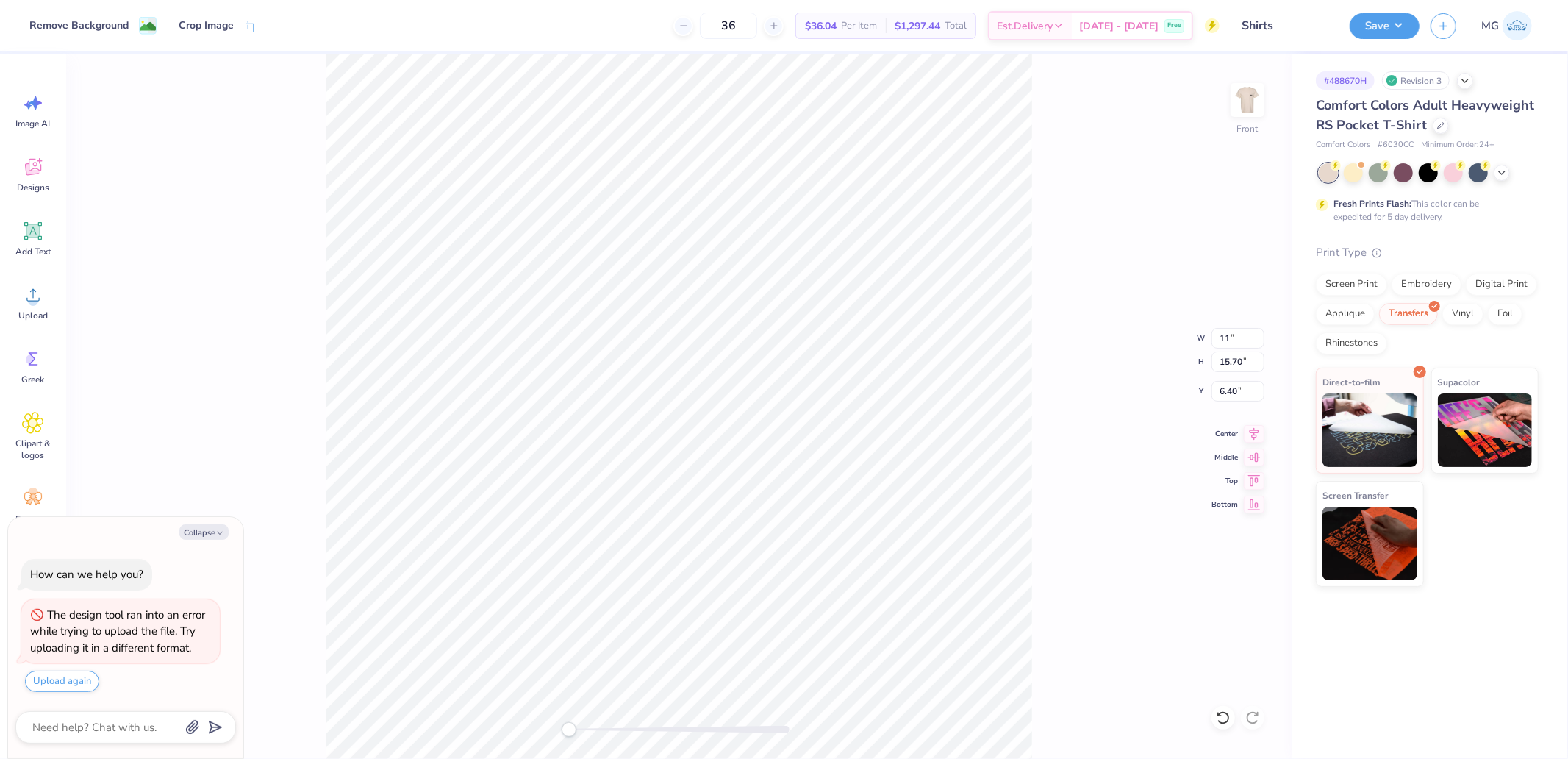
click at [1236, 373] on div "Front W 11 11 " H 15.70 15.70 " Y 6.40 6.40 " Center Middle Top Bottom" at bounding box center [680, 405] width 1226 height 705
click at [1241, 392] on div "Front" at bounding box center [680, 405] width 1226 height 705
type textarea "x"
click at [1219, 344] on input "8.45" at bounding box center [1238, 338] width 53 height 21
type input "12"
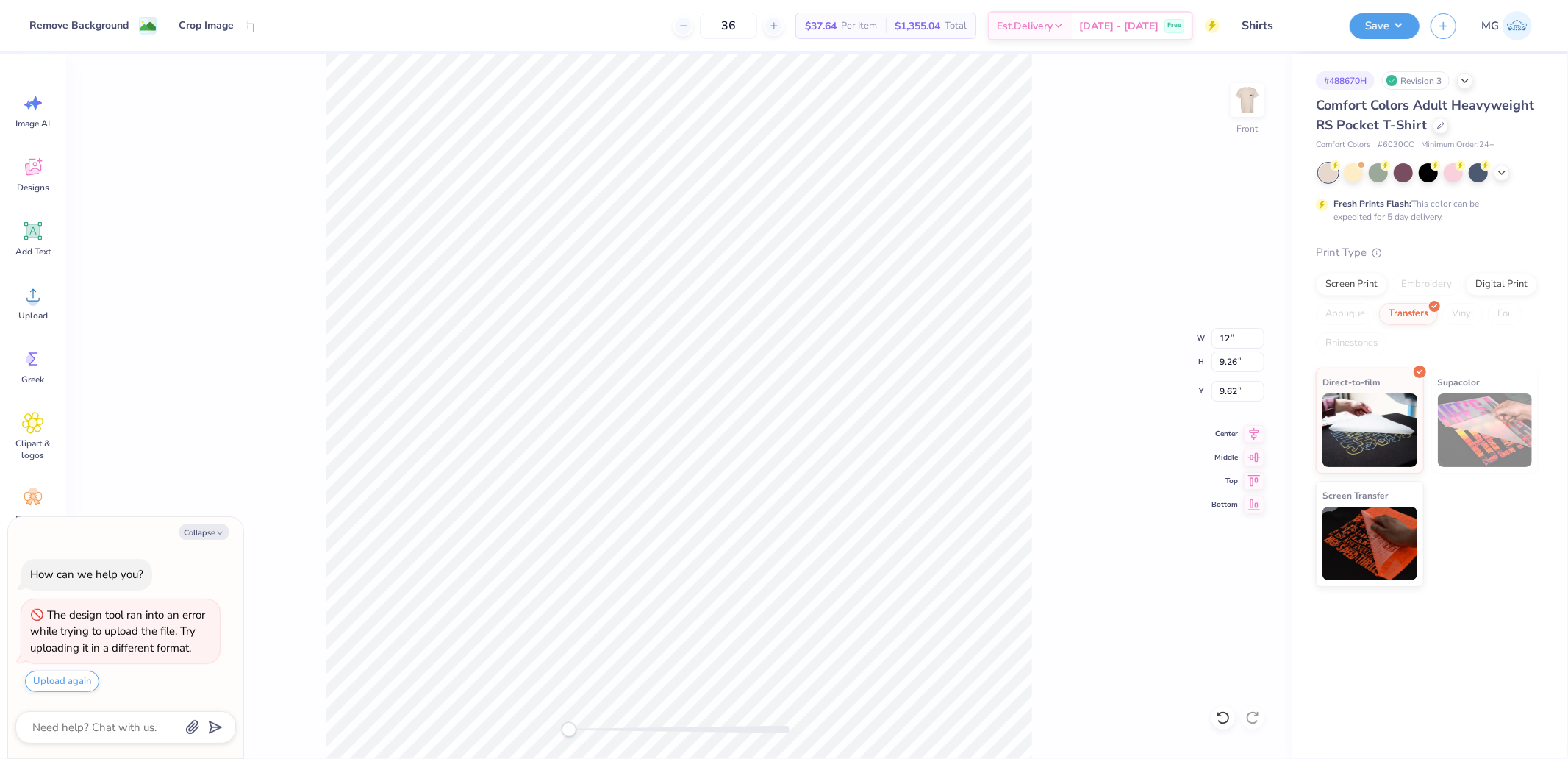
click at [1061, 303] on div "Front W 12 12 " H 9.26 9.26 " Y 9.62 9.62 " Center Middle Top Bottom" at bounding box center [680, 405] width 1226 height 705
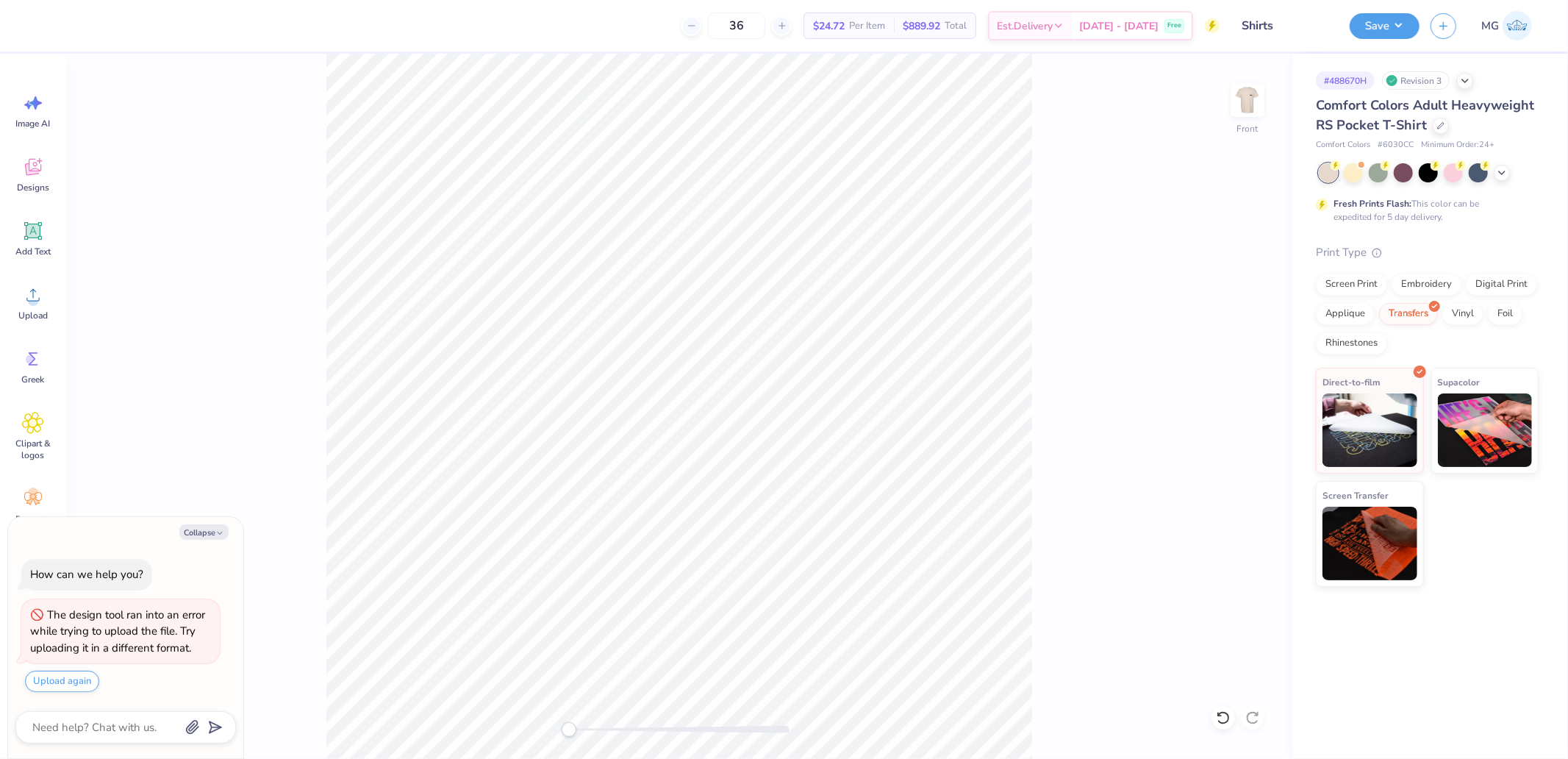
type textarea "x"
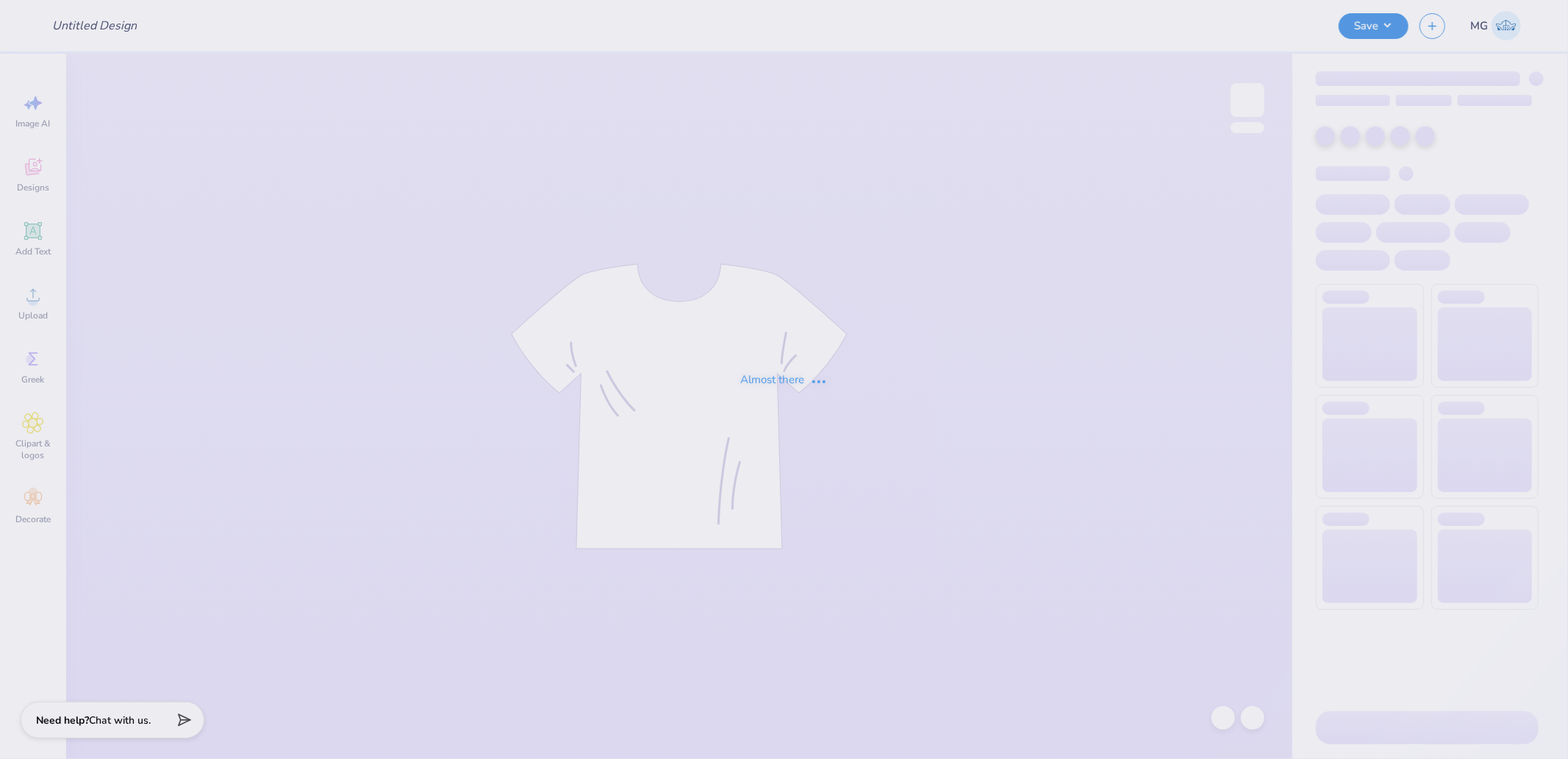
type input "Shirts"
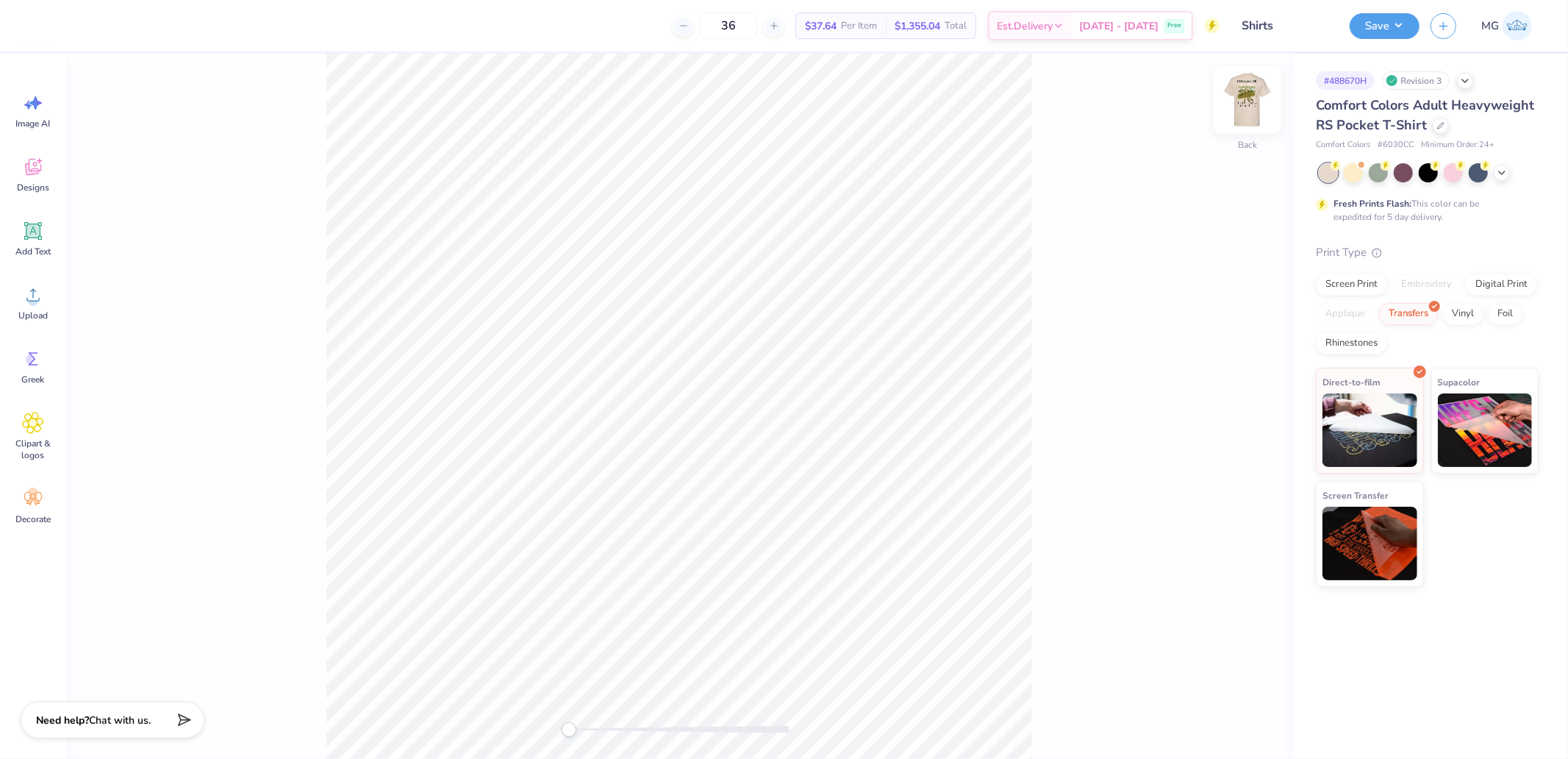
click at [1250, 105] on img at bounding box center [1247, 100] width 59 height 59
click at [25, 292] on icon at bounding box center [32, 294] width 22 height 22
click at [39, 291] on icon at bounding box center [32, 294] width 22 height 22
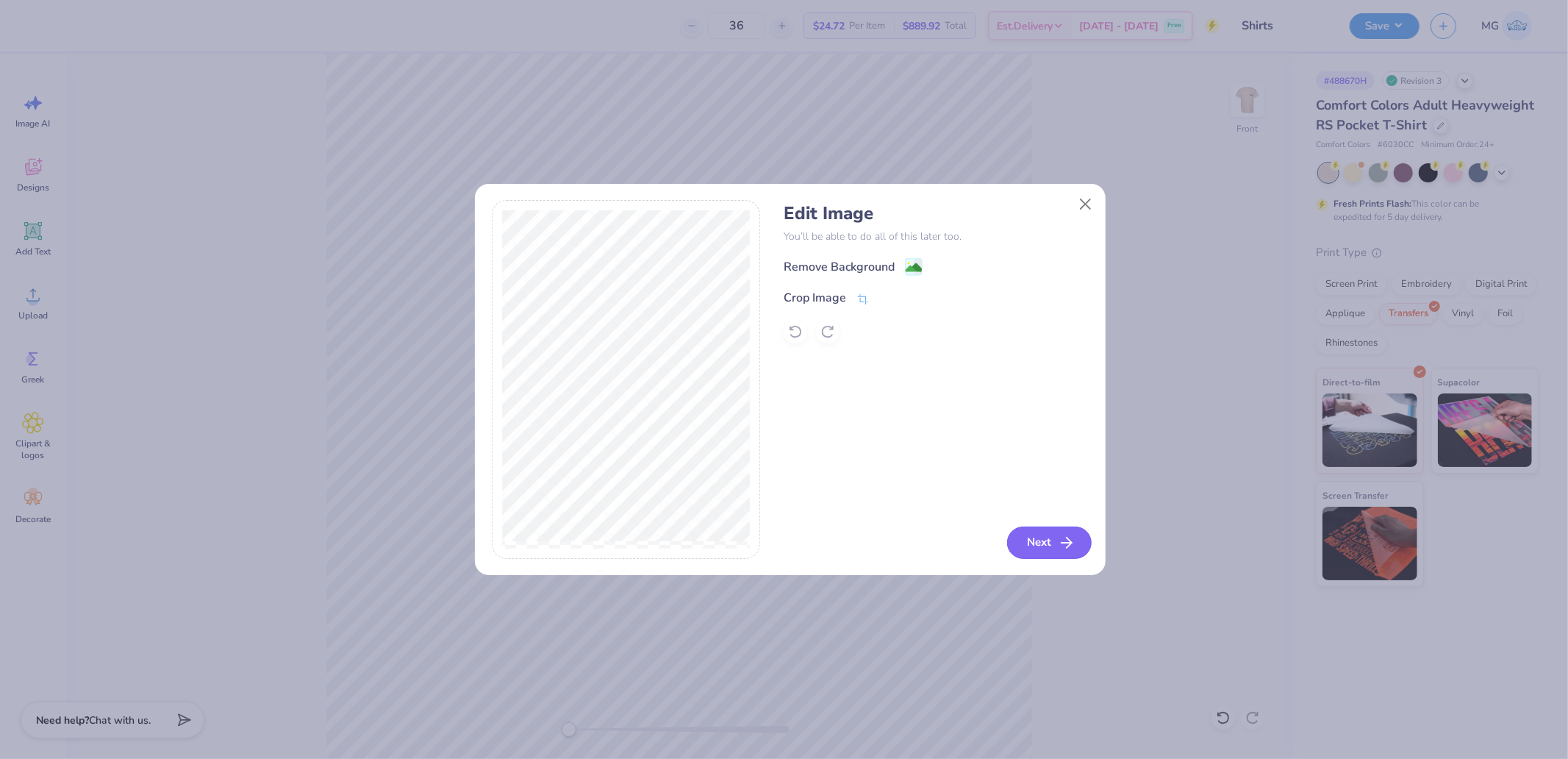
click at [1032, 535] on button "Next" at bounding box center [1049, 542] width 85 height 32
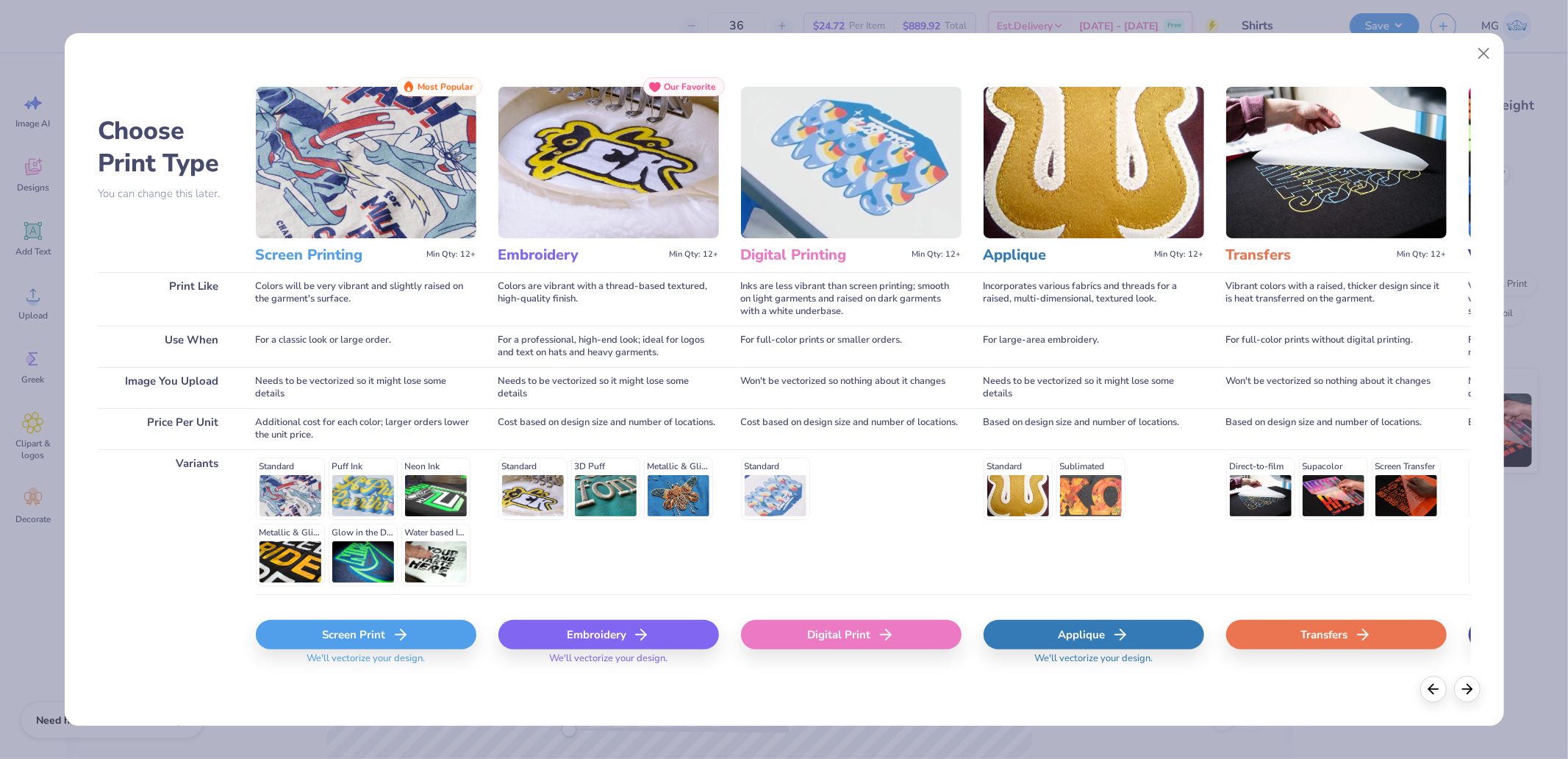
click at [1319, 636] on div "Transfers" at bounding box center [1337, 635] width 221 height 30
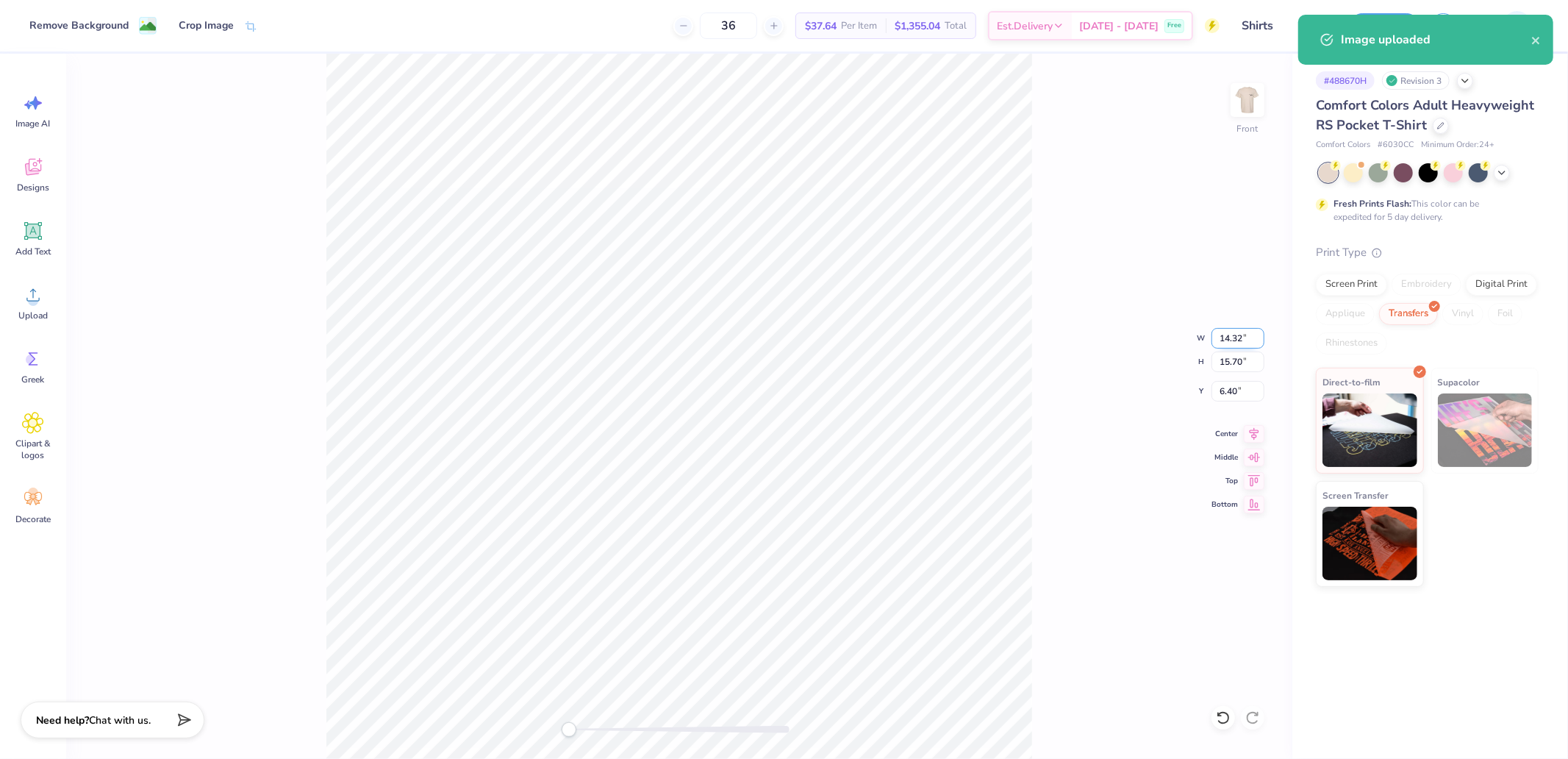
click at [1223, 334] on input "14.32" at bounding box center [1238, 338] width 53 height 21
type input "12"
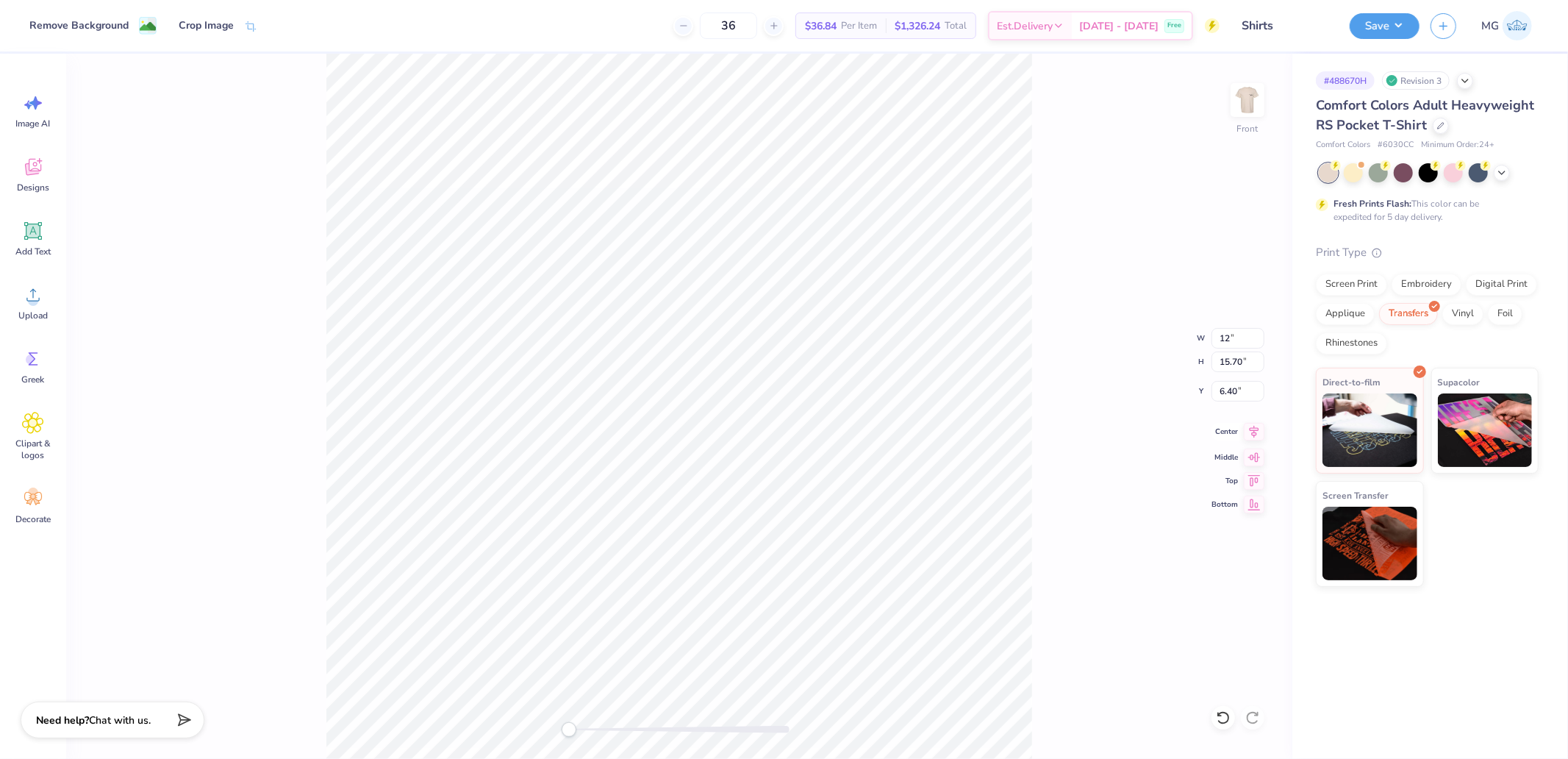
click at [1254, 431] on icon at bounding box center [1254, 431] width 10 height 12
click at [1242, 401] on input "6.40" at bounding box center [1238, 391] width 53 height 21
type input "3"
click at [1228, 332] on input "10.05" at bounding box center [1238, 338] width 53 height 21
type input "10"
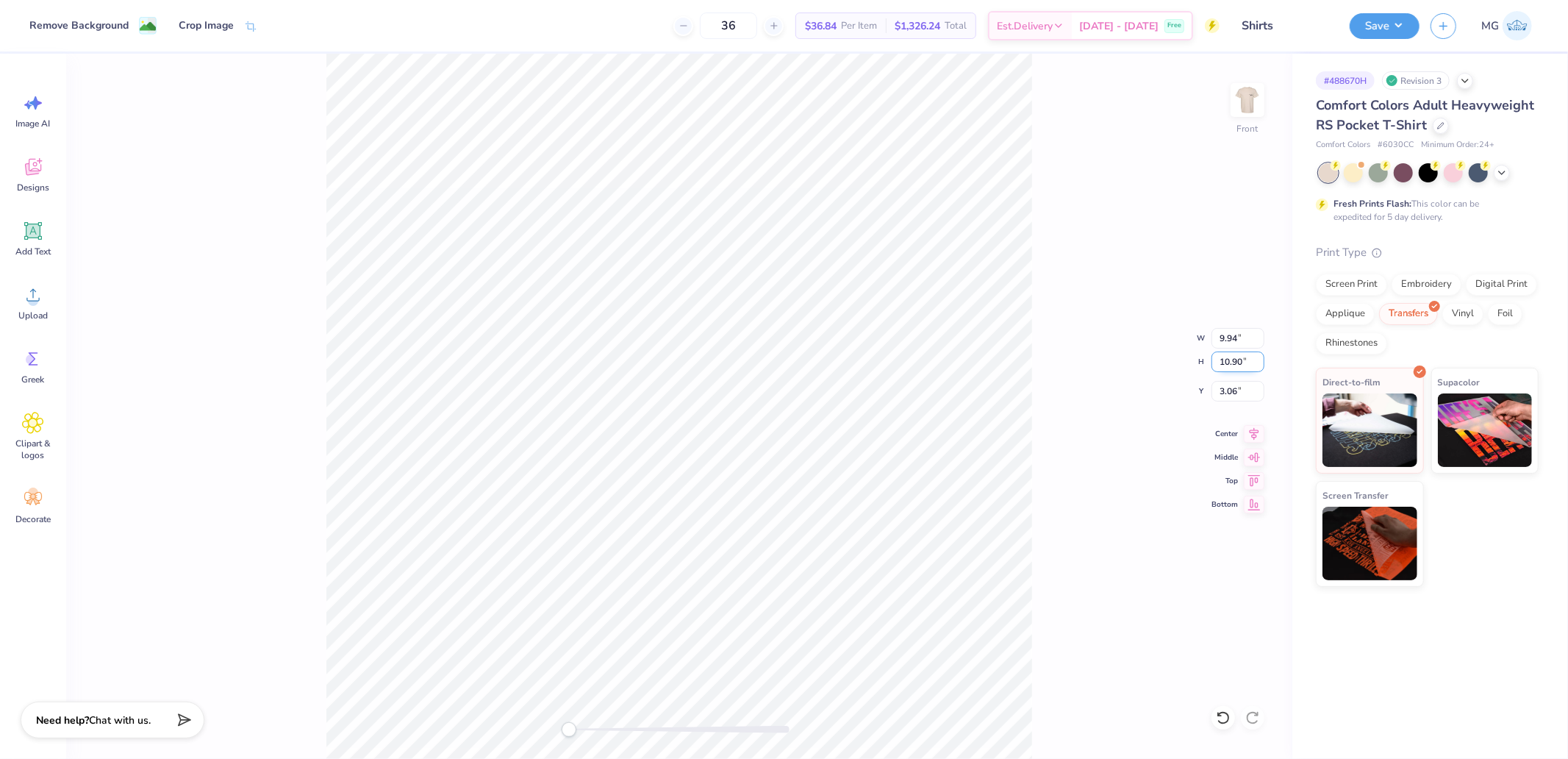
click at [1236, 360] on input "10.90" at bounding box center [1238, 362] width 53 height 21
type input "5"
click at [1221, 361] on input "2.29" at bounding box center [1238, 362] width 53 height 21
type input "15"
type input "13.68"
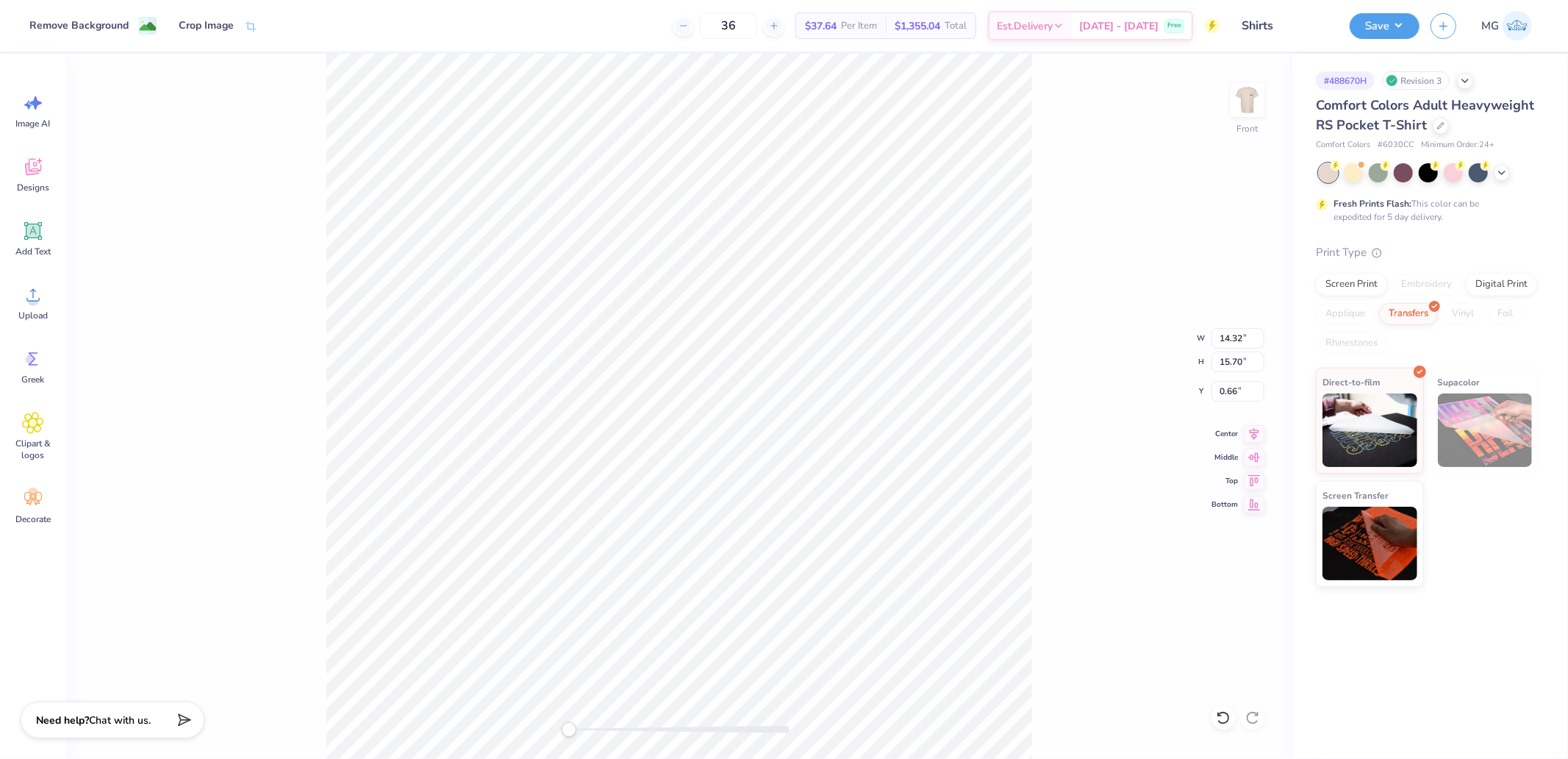
type input "15.00"
type input "1.01"
click at [1245, 355] on input "15.00" at bounding box center [1238, 362] width 53 height 21
click at [1246, 341] on input "13.68" at bounding box center [1238, 338] width 53 height 21
type input "11"
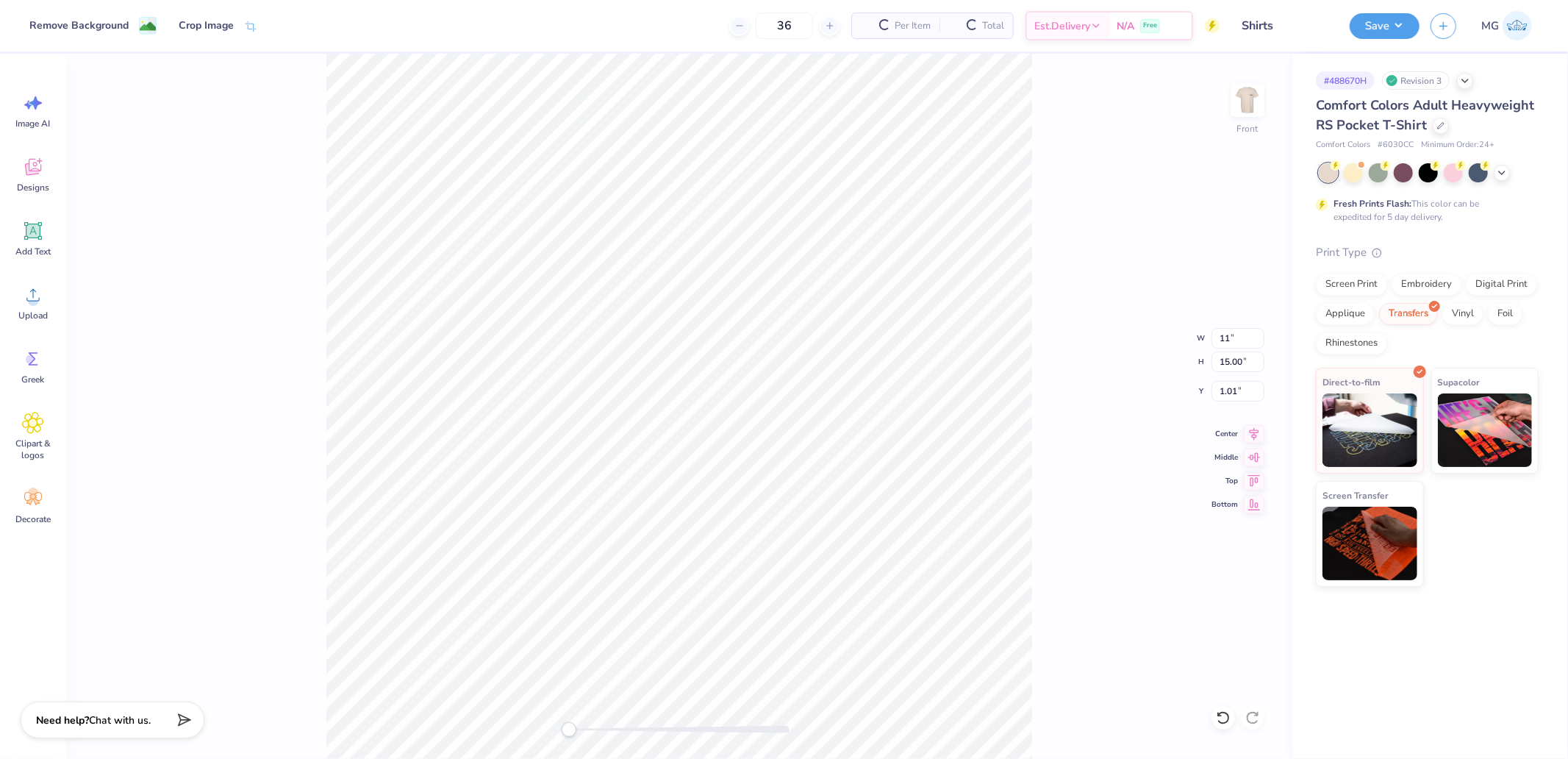
click at [1052, 271] on div "Front W 11 11 " H 15.00 15.00 " Y 1.01 1.01 " Center Middle Top Bottom" at bounding box center [680, 405] width 1226 height 705
click at [1233, 391] on input "3.66" at bounding box center [1238, 391] width 53 height 21
type input "3"
click at [1062, 327] on div "Front W 8.85 8.85 " H 9.70 9.70 " Y 3 3 " Center Middle Top Bottom" at bounding box center [680, 405] width 1226 height 705
click at [1232, 338] on input "8.85" at bounding box center [1238, 338] width 53 height 21
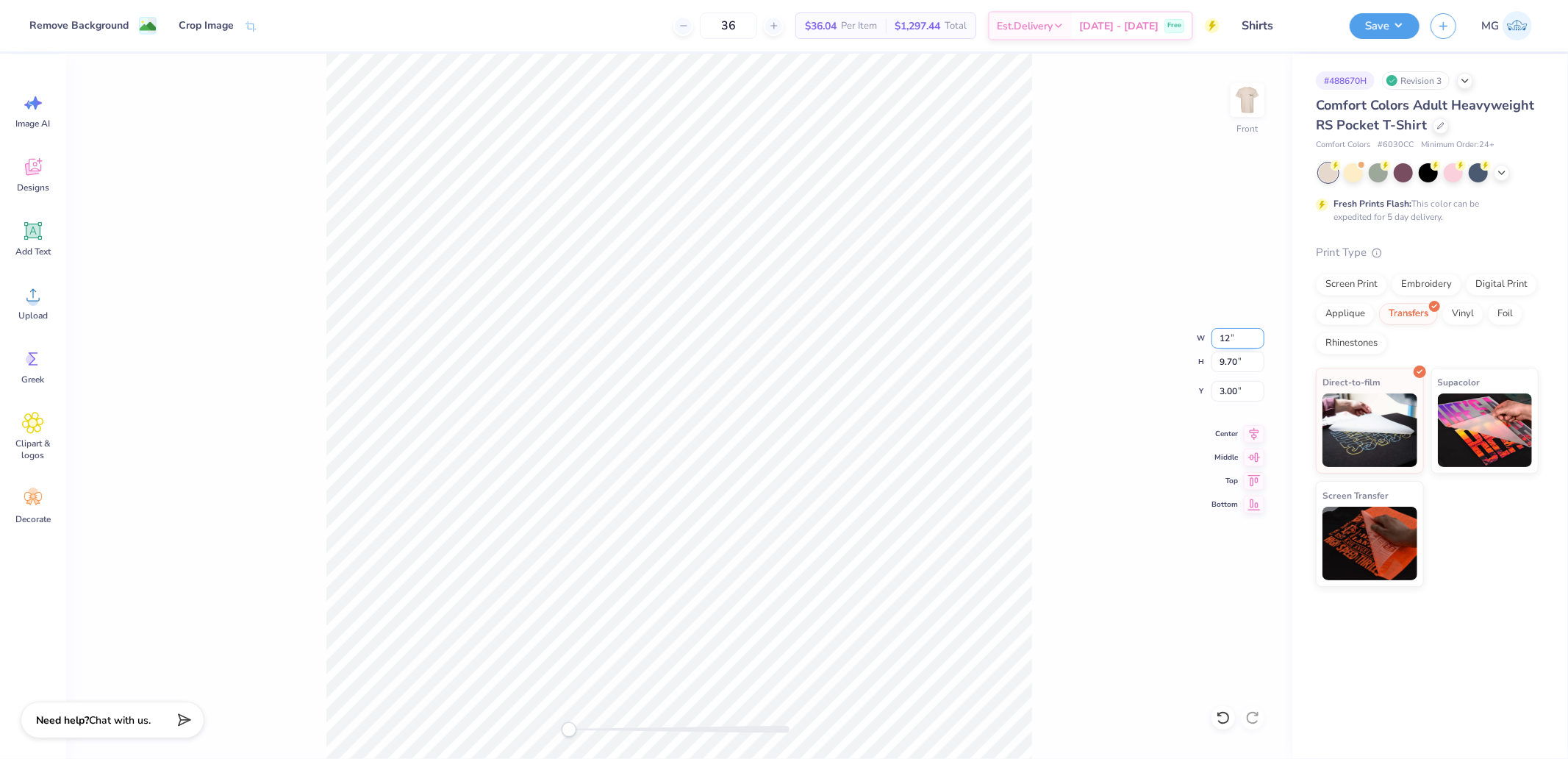
type input "12"
click at [286, 500] on div "Front" at bounding box center [680, 405] width 1226 height 705
click at [1195, 532] on div "Front" at bounding box center [680, 405] width 1226 height 705
click at [1220, 498] on div "Front" at bounding box center [680, 405] width 1226 height 705
click at [300, 504] on div "Front" at bounding box center [680, 405] width 1226 height 705
